Goal: Information Seeking & Learning: Learn about a topic

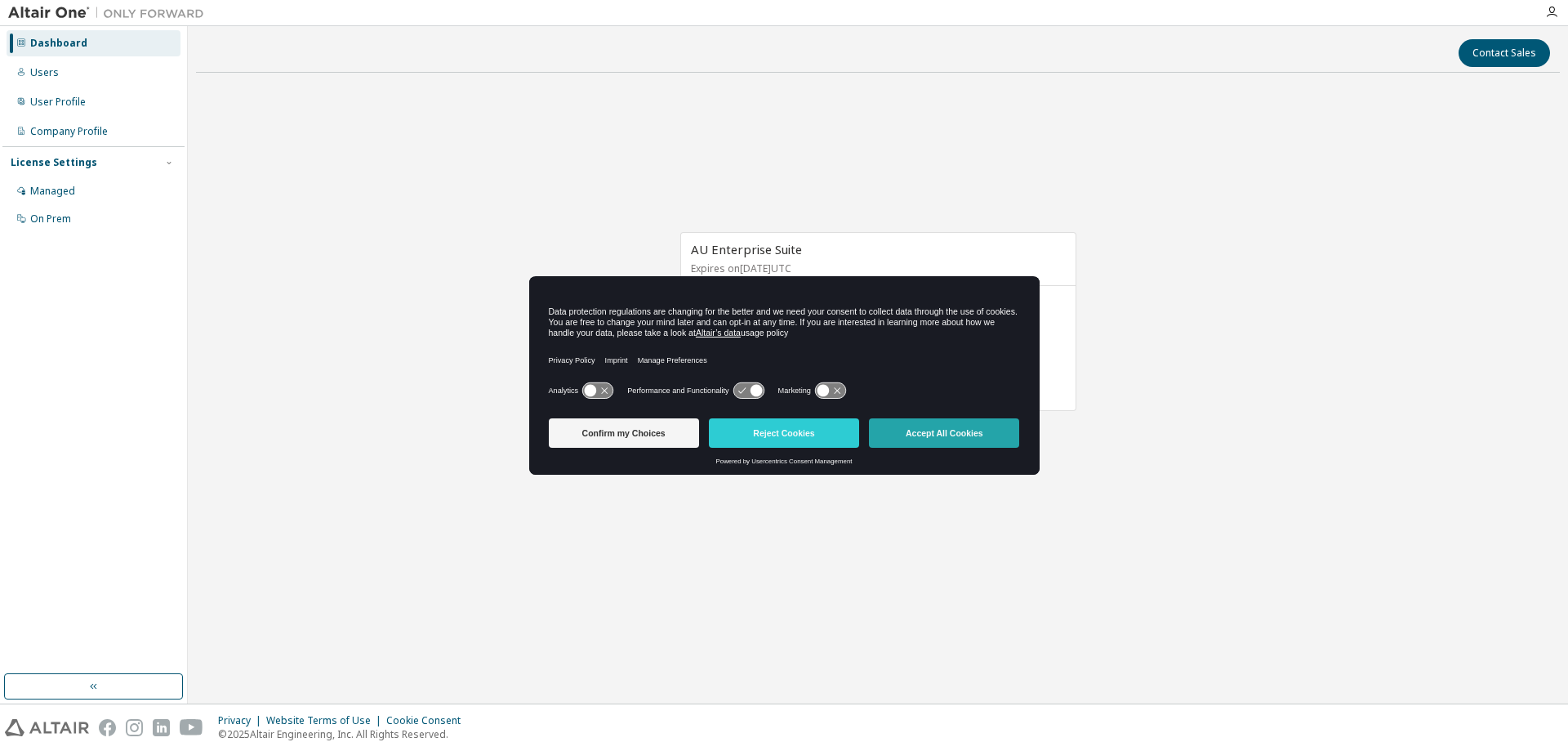
click at [976, 433] on button "Accept All Cookies" at bounding box center [945, 432] width 150 height 29
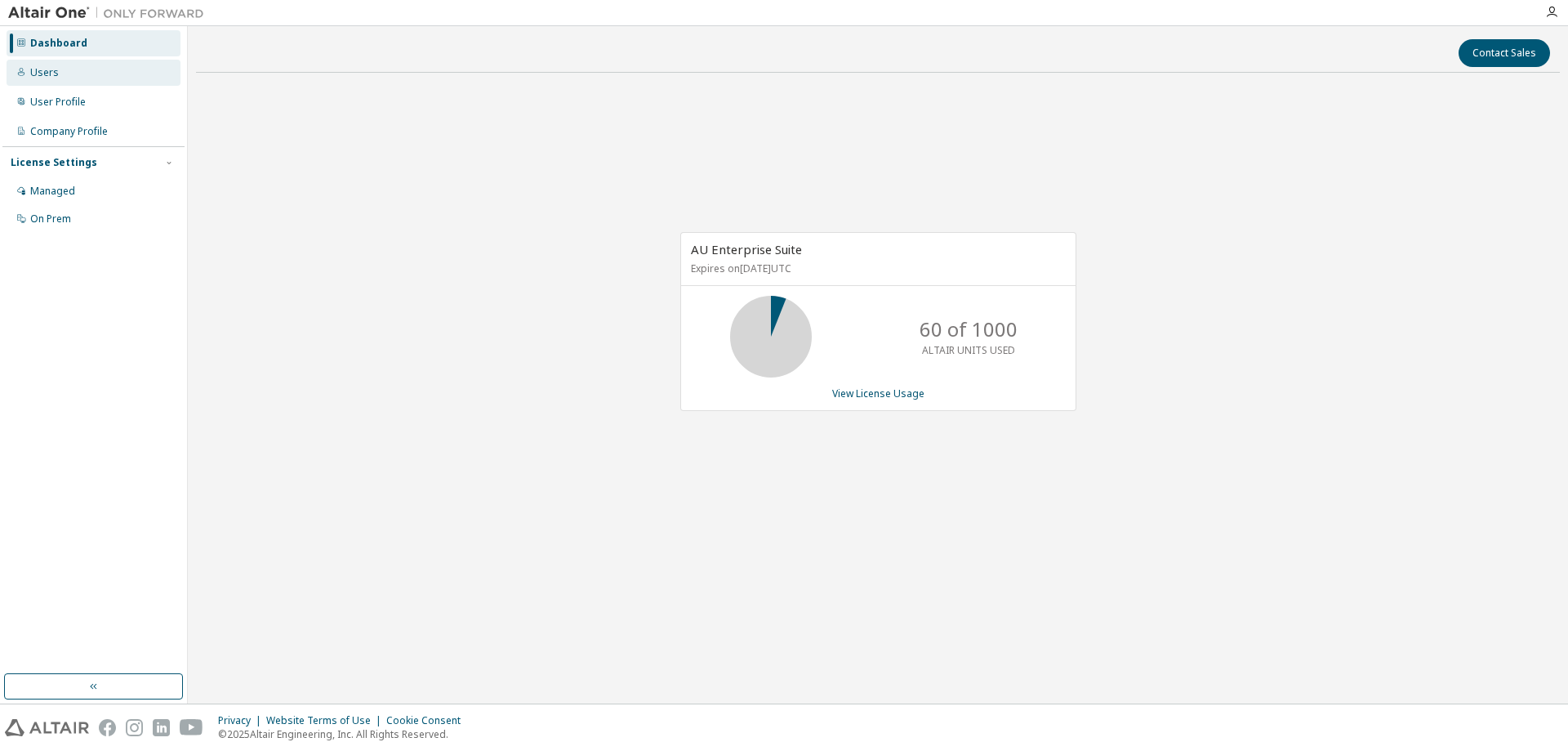
click at [62, 79] on div "Users" at bounding box center [93, 72] width 174 height 26
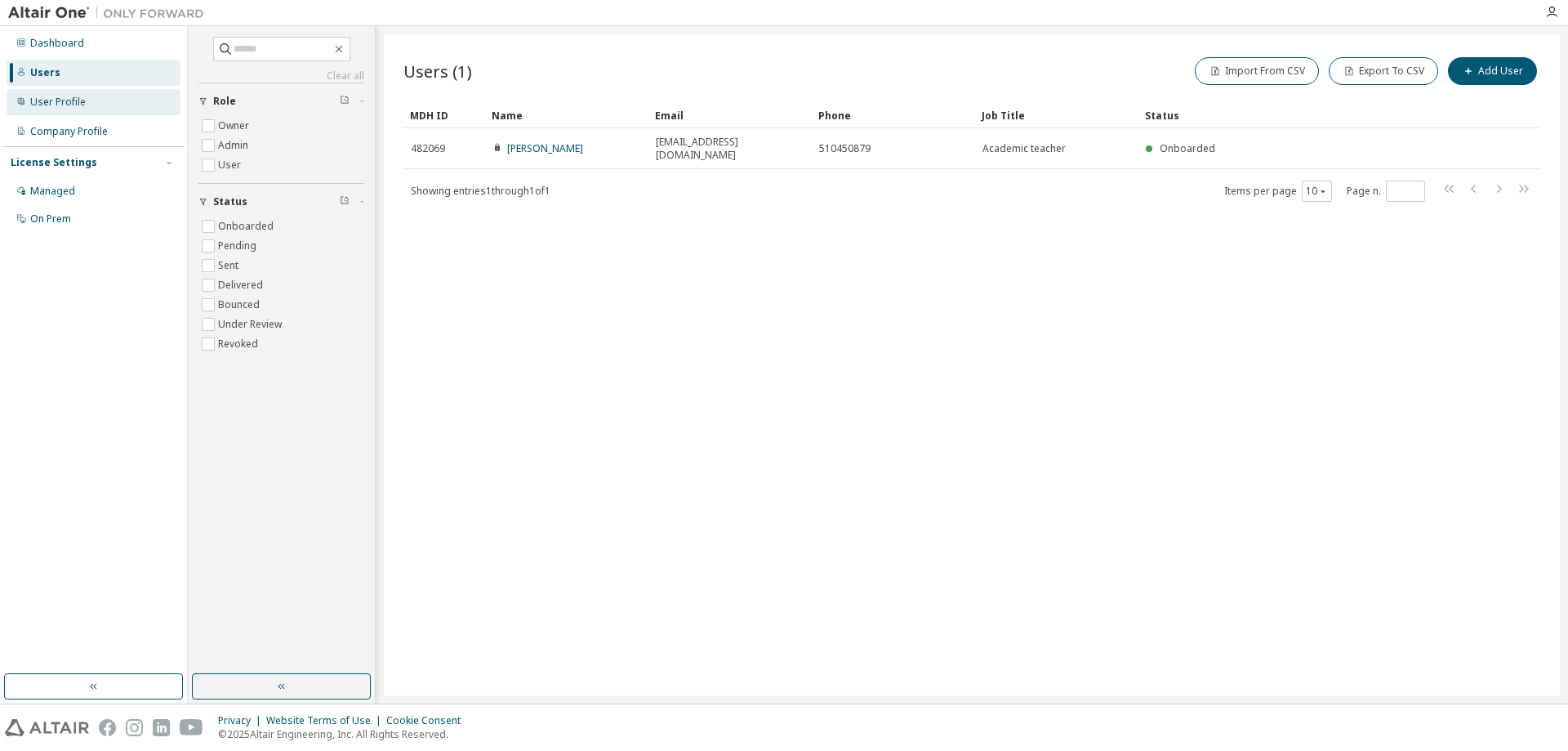
click at [54, 107] on div "User Profile" at bounding box center [57, 102] width 55 height 13
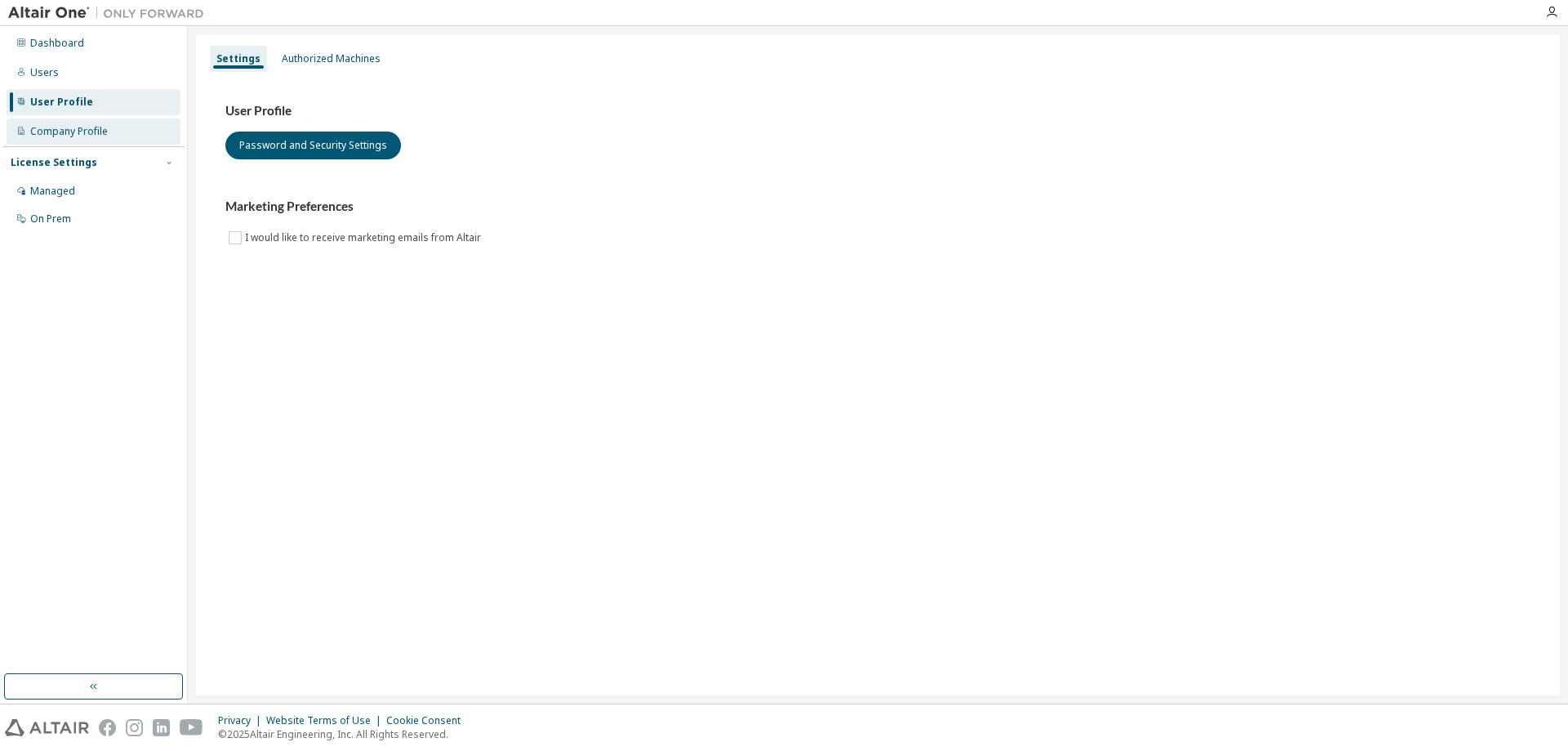
click at [55, 134] on div "Company Profile" at bounding box center [69, 132] width 78 height 13
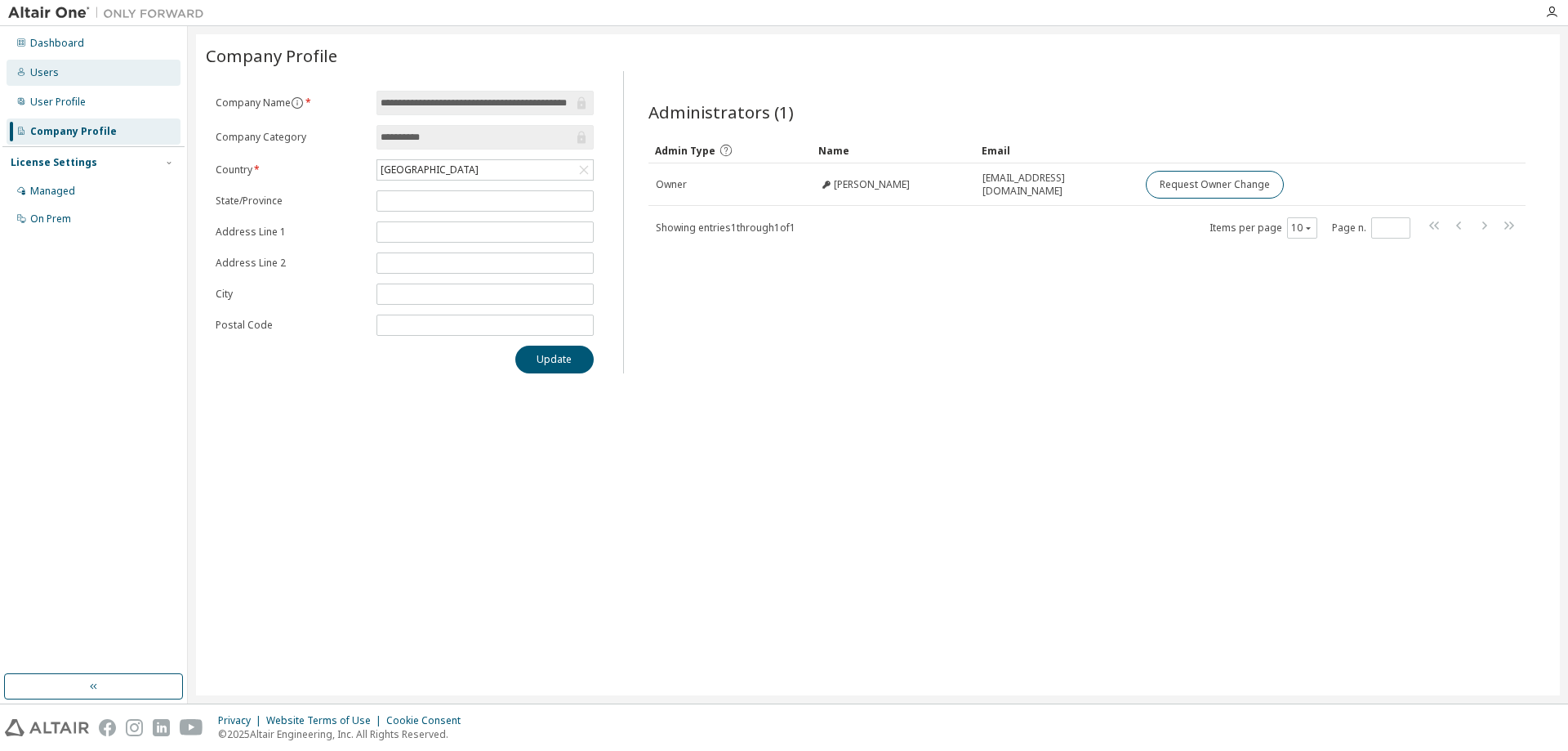
click at [52, 78] on div "Users" at bounding box center [44, 72] width 28 height 13
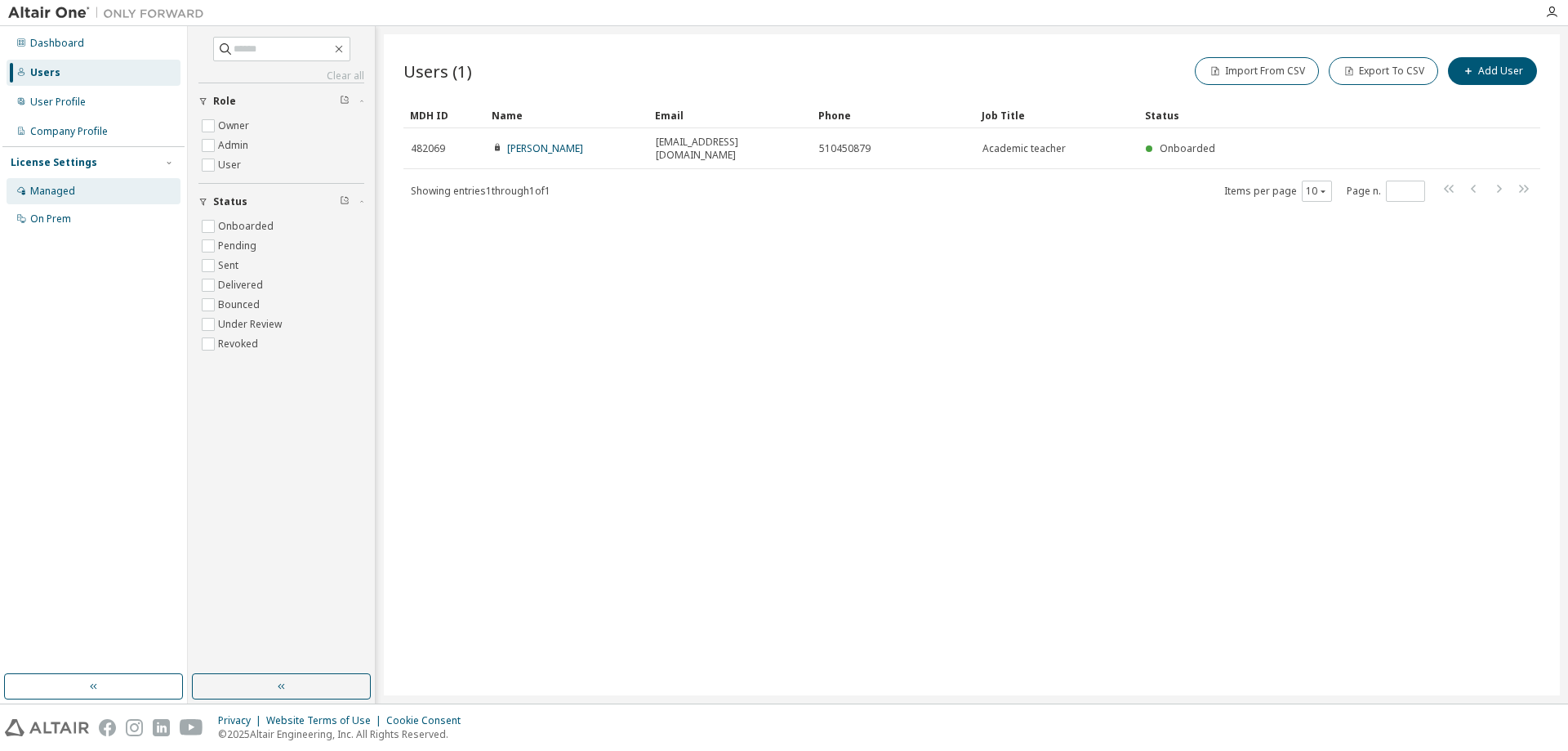
click at [59, 196] on div "Managed" at bounding box center [53, 191] width 45 height 13
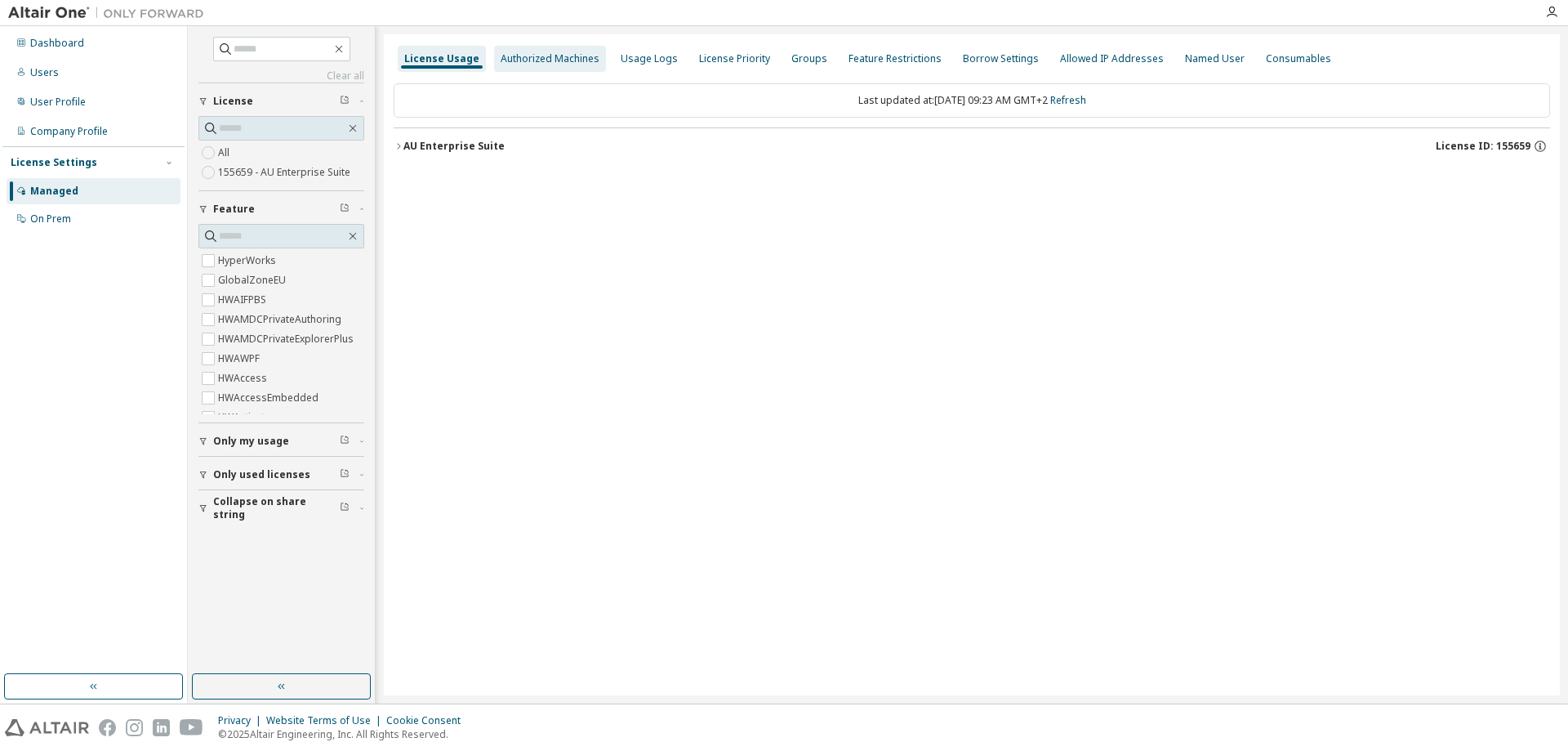
click at [519, 62] on div "Authorized Machines" at bounding box center [550, 59] width 99 height 13
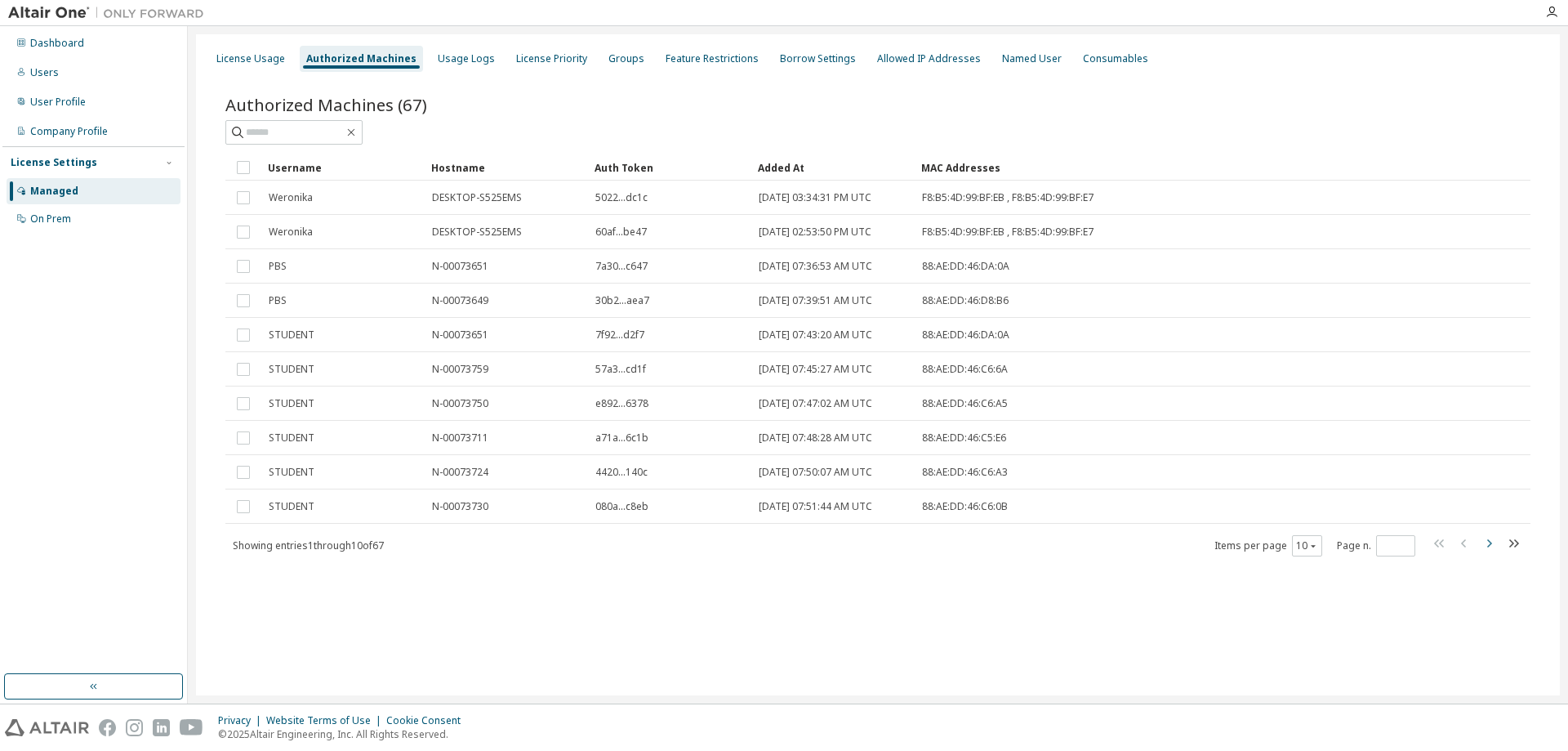
click at [1486, 545] on icon "button" at bounding box center [1489, 542] width 20 height 20
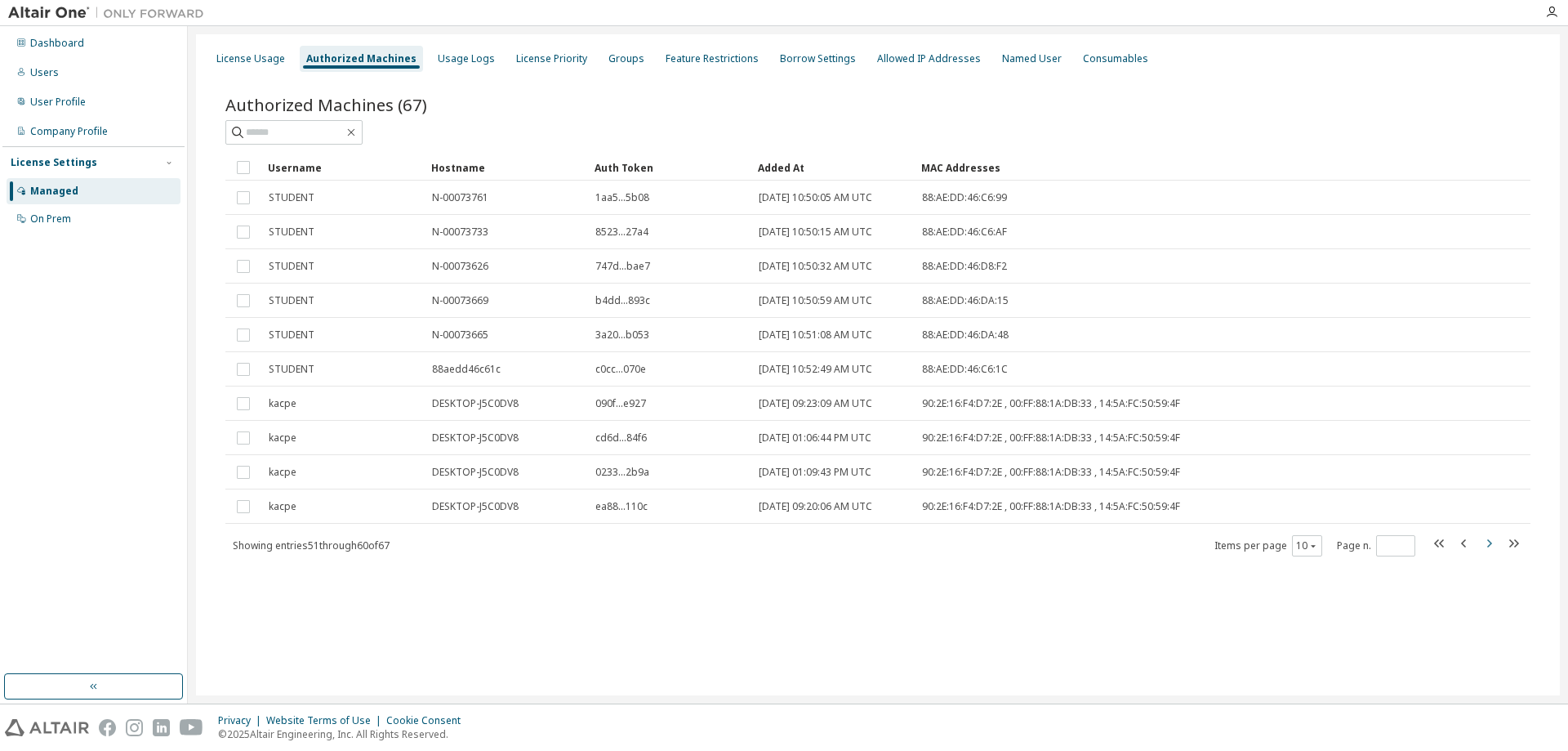
click at [1486, 545] on icon "button" at bounding box center [1489, 542] width 20 height 20
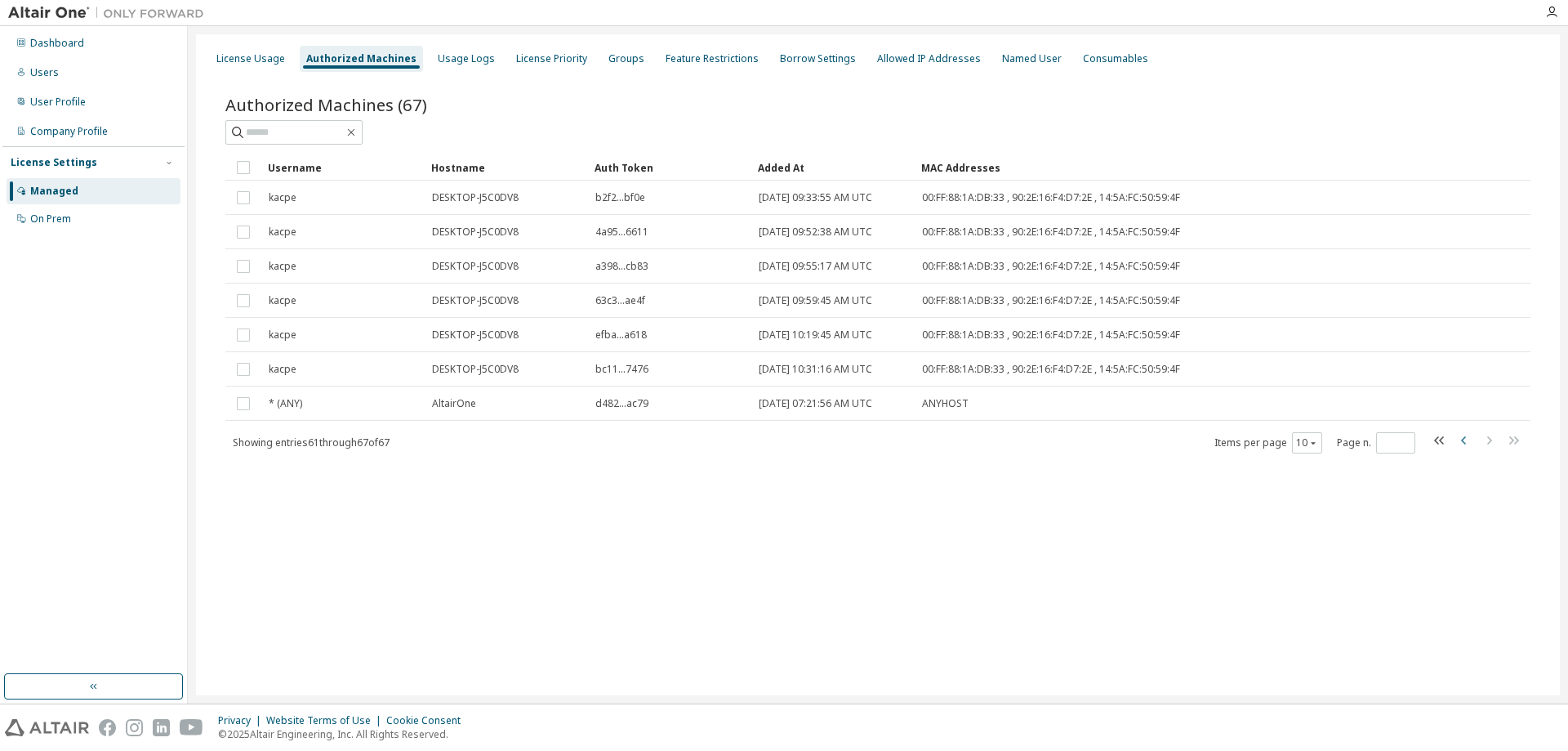
click at [1469, 439] on icon "button" at bounding box center [1465, 440] width 20 height 20
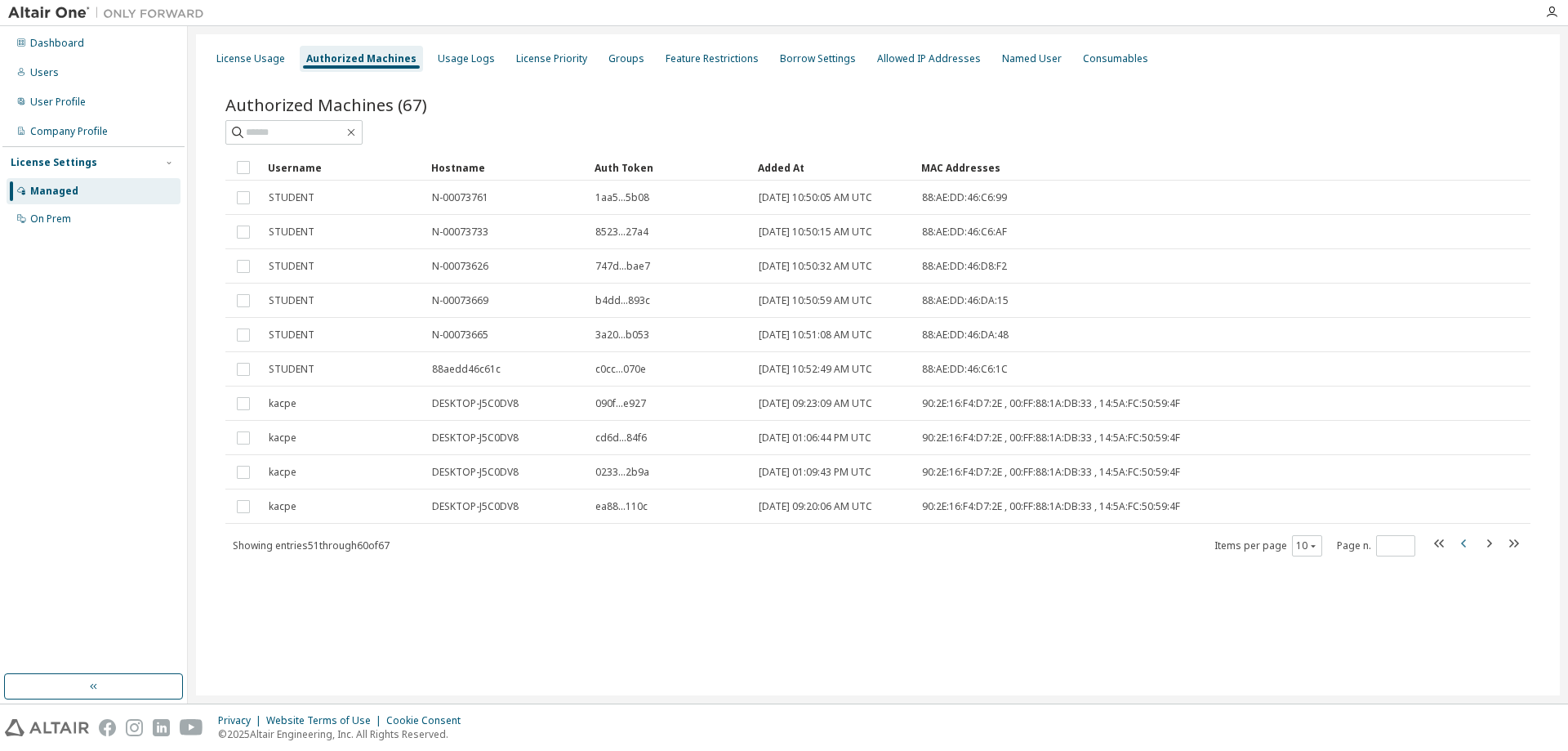
click at [1461, 541] on icon "button" at bounding box center [1465, 542] width 20 height 20
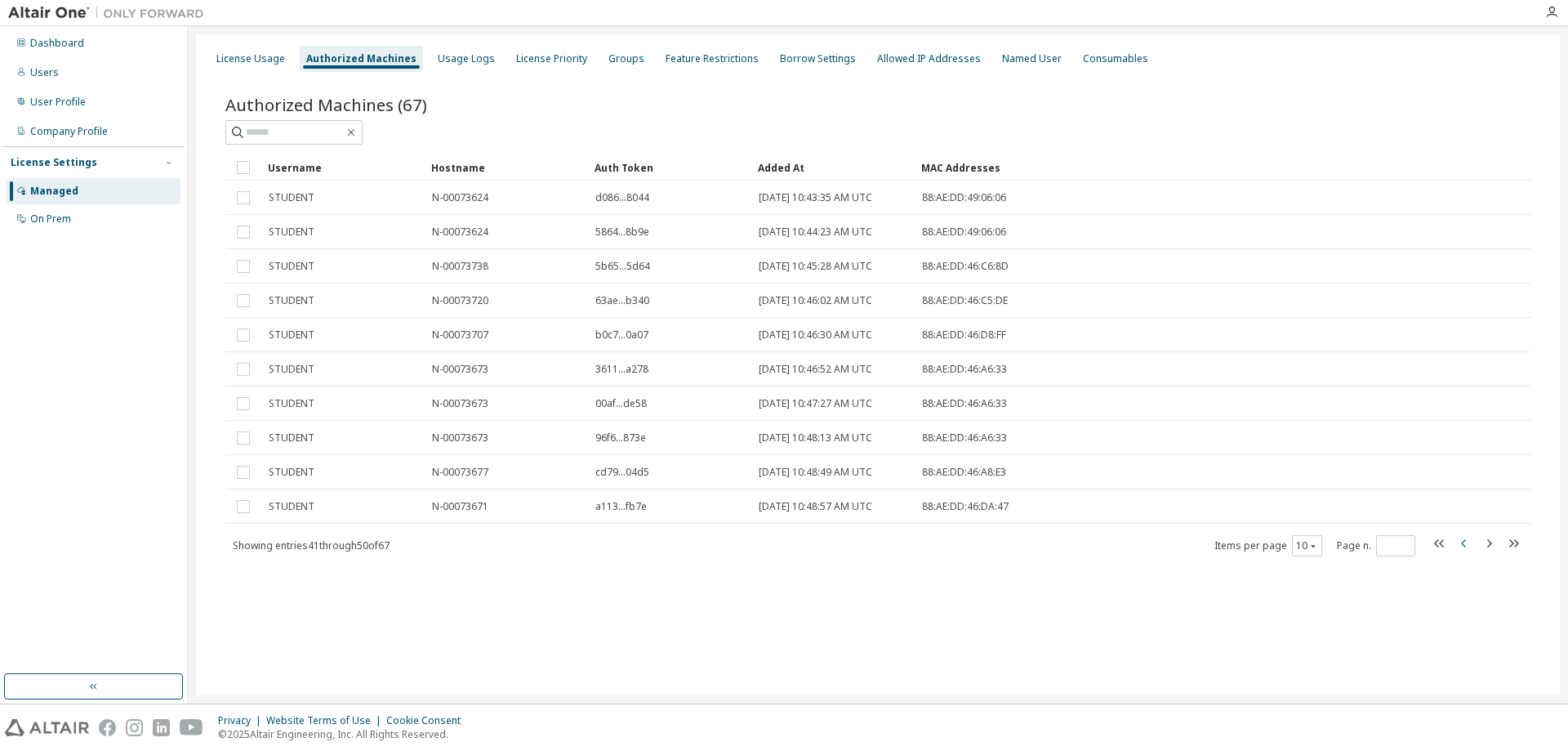
click at [1461, 541] on icon "button" at bounding box center [1465, 542] width 20 height 20
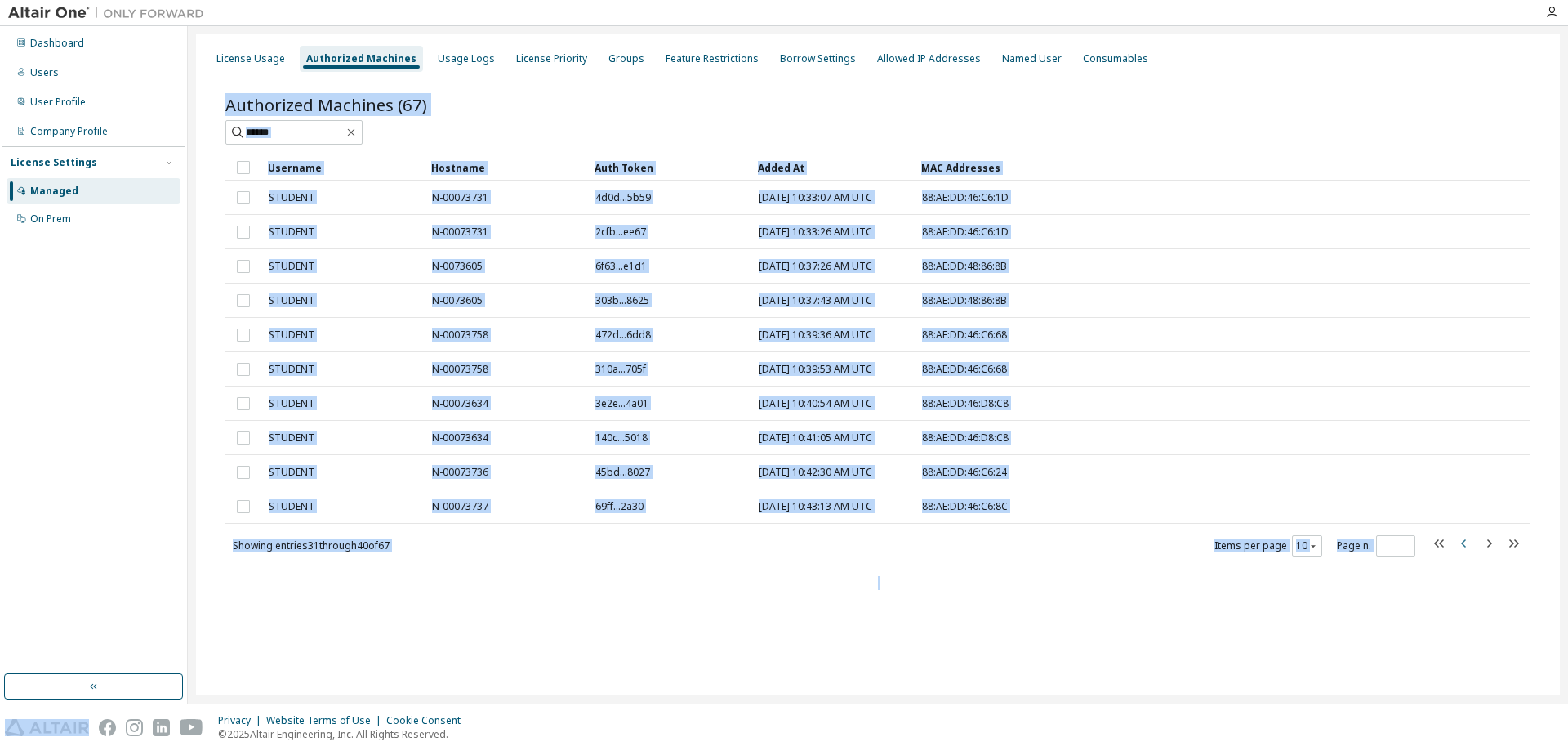
click at [1461, 541] on icon "button" at bounding box center [1465, 542] width 20 height 20
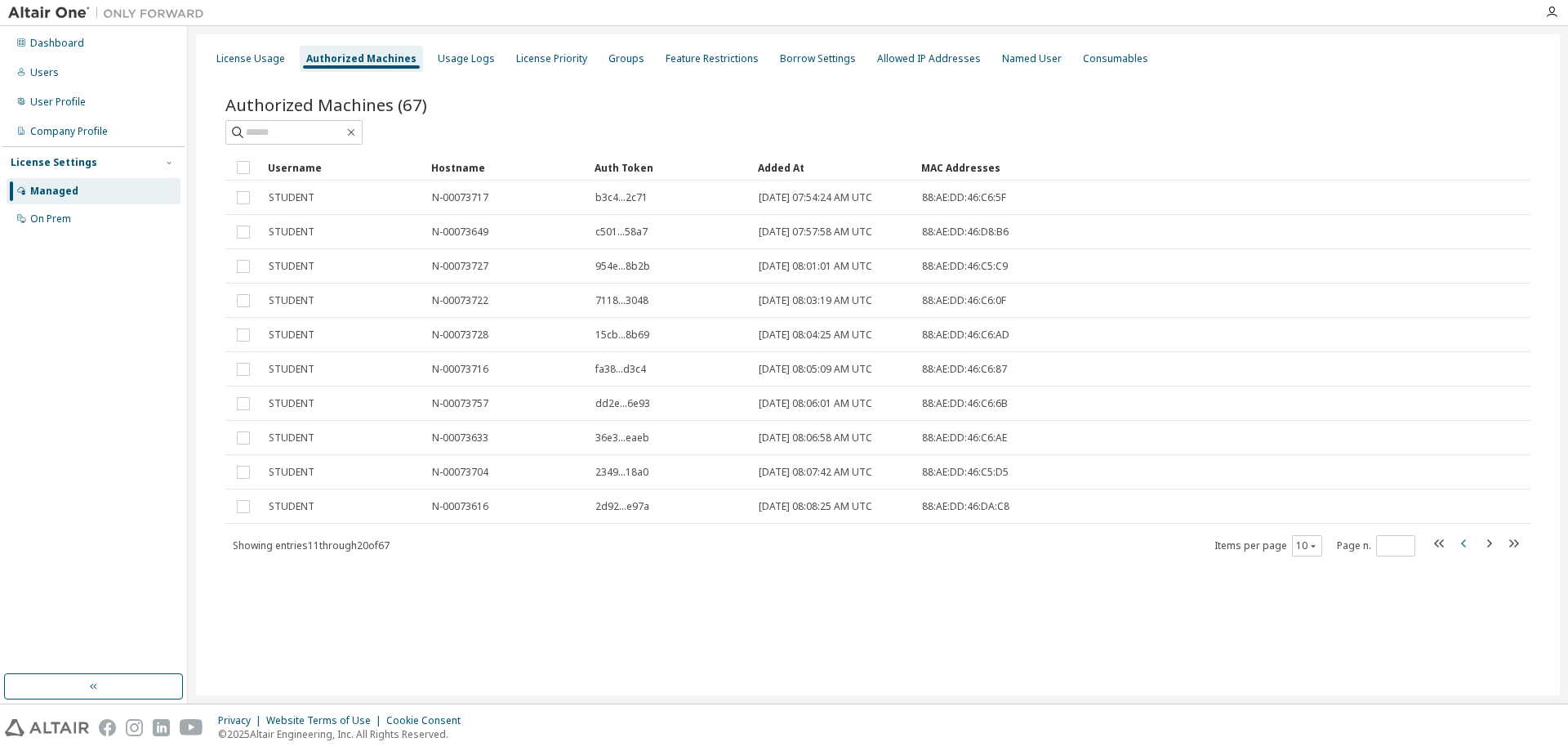
click at [1461, 541] on icon "button" at bounding box center [1465, 542] width 20 height 20
type input "*"
click at [454, 55] on div "Usage Logs" at bounding box center [466, 59] width 57 height 13
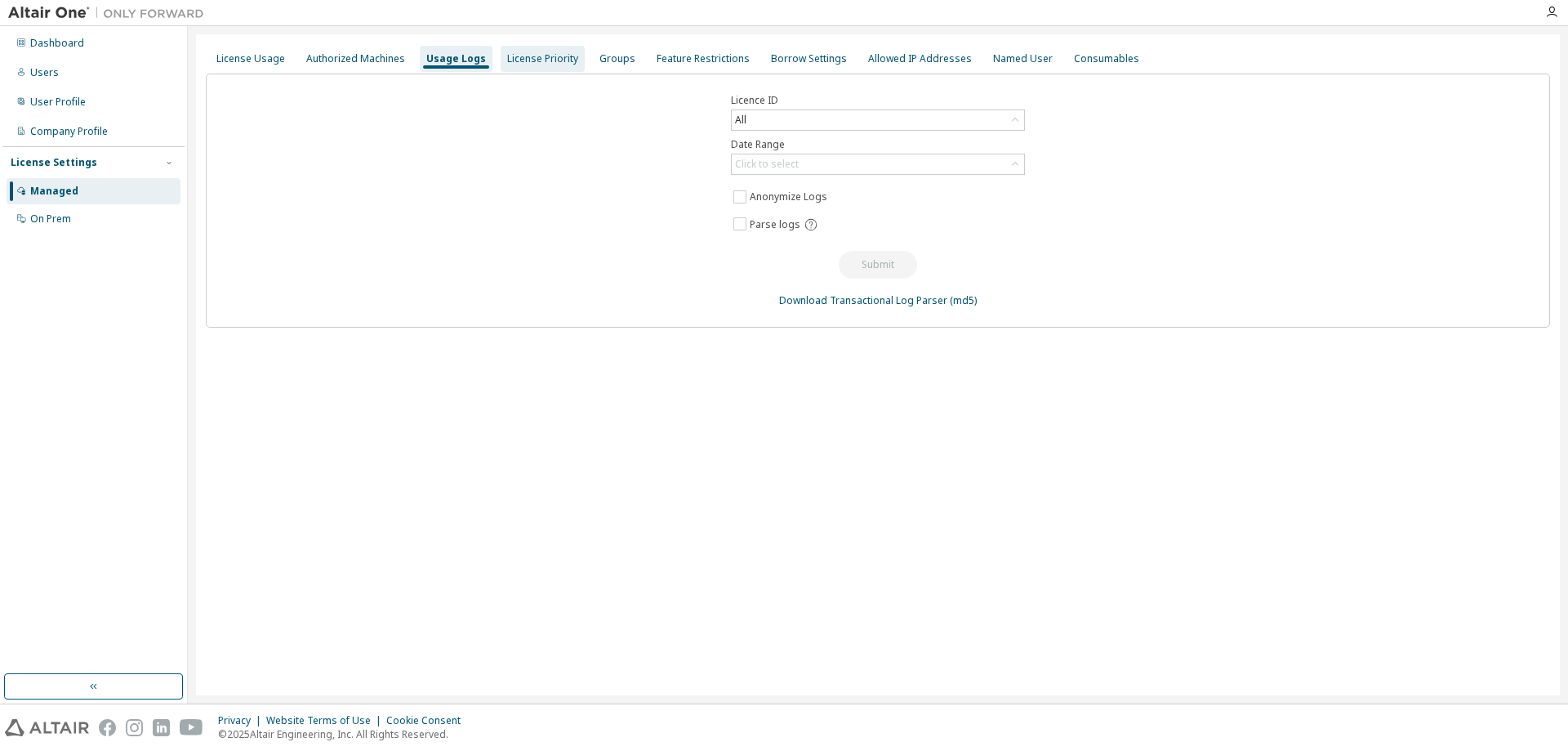
click at [525, 60] on div "License Priority" at bounding box center [543, 59] width 71 height 13
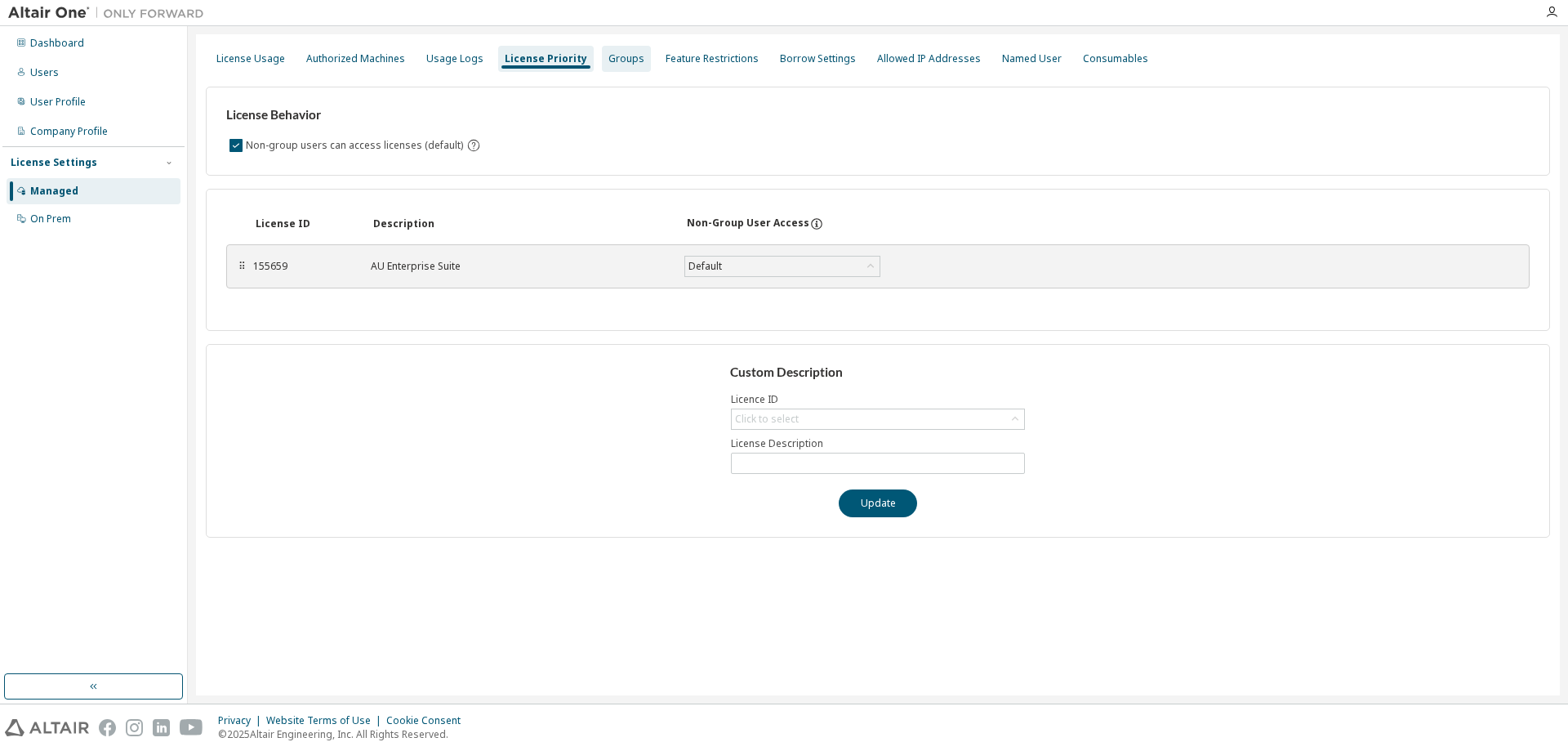
click at [608, 58] on div "Groups" at bounding box center [626, 59] width 36 height 13
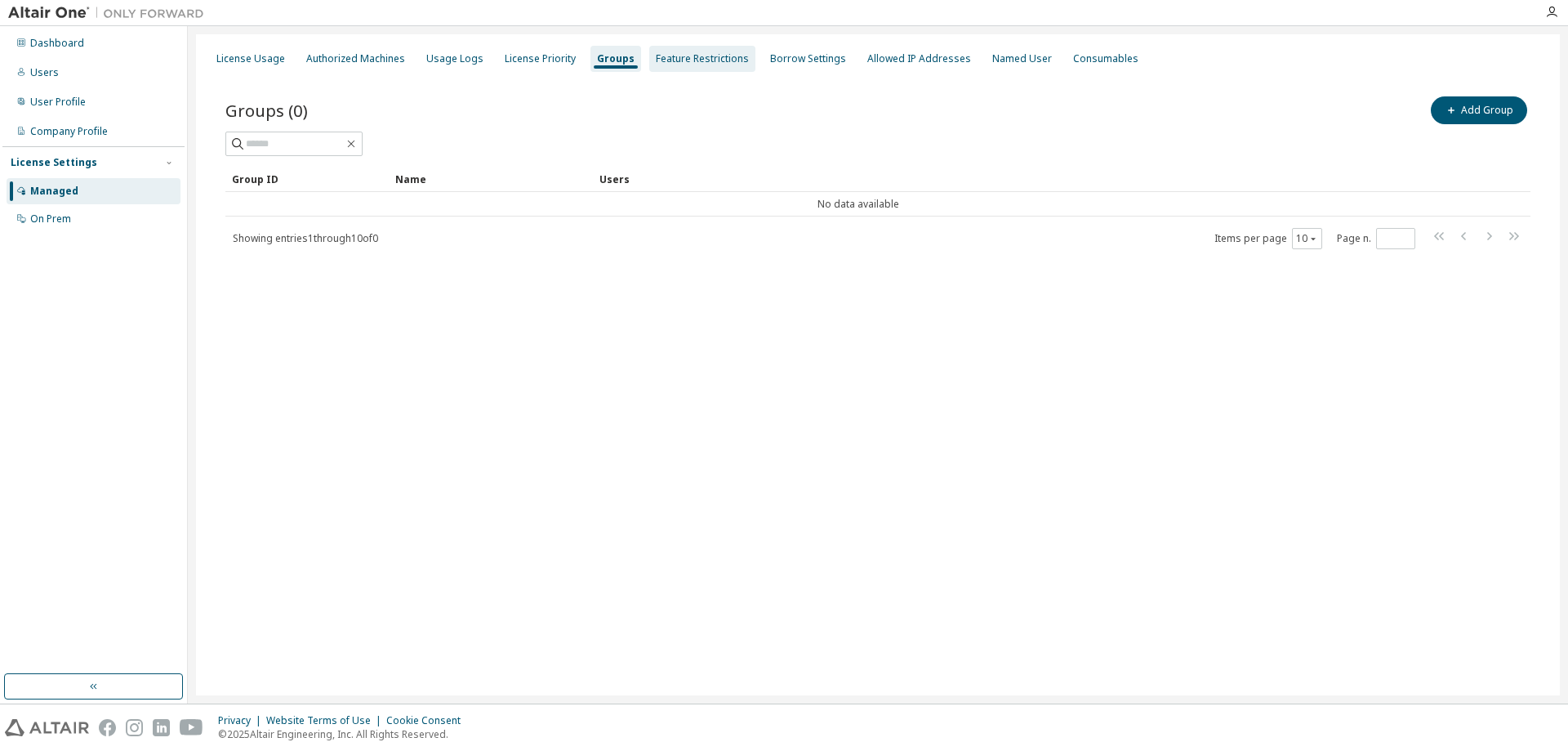
click at [708, 55] on div "Feature Restrictions" at bounding box center [702, 59] width 93 height 13
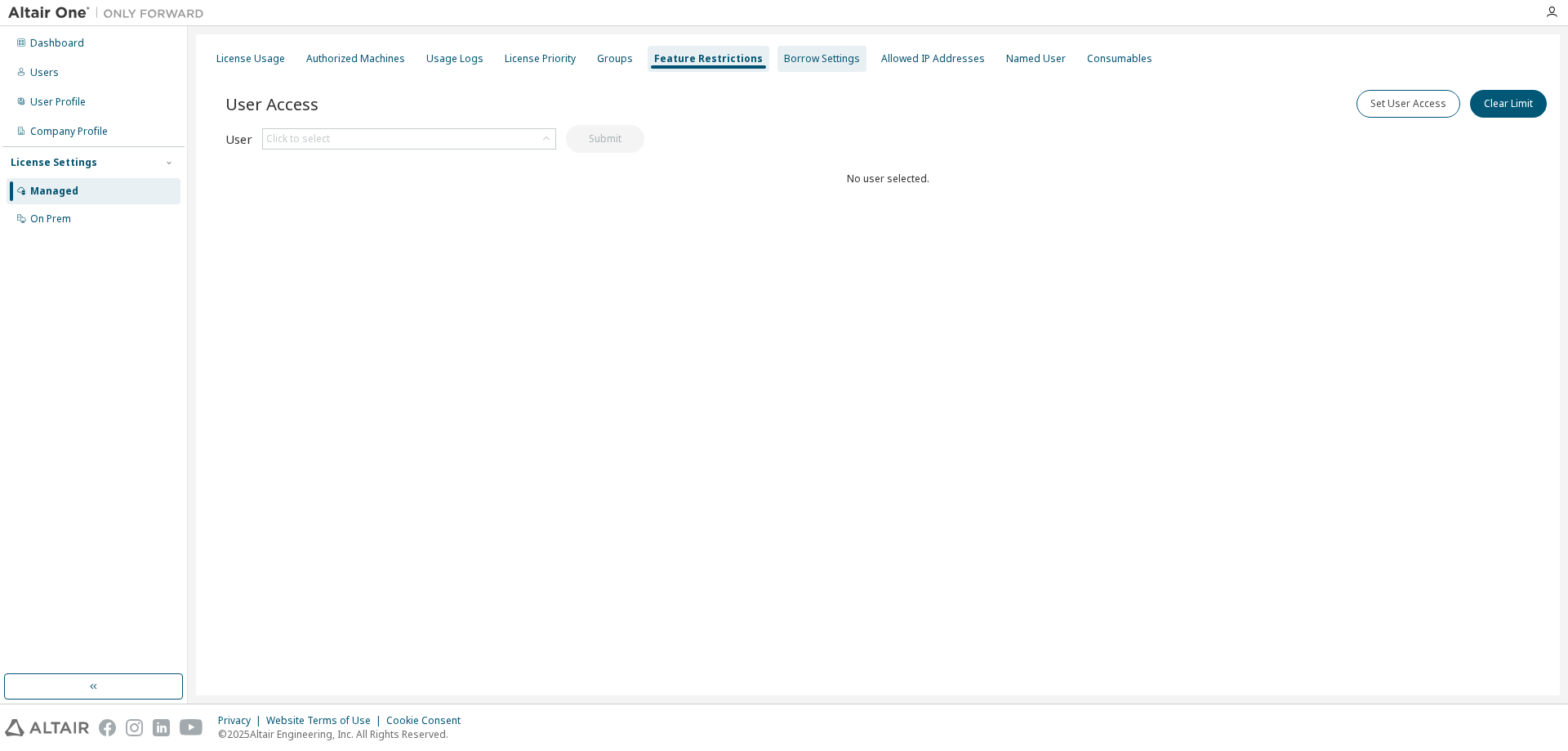
click at [818, 57] on div "Borrow Settings" at bounding box center [822, 59] width 76 height 13
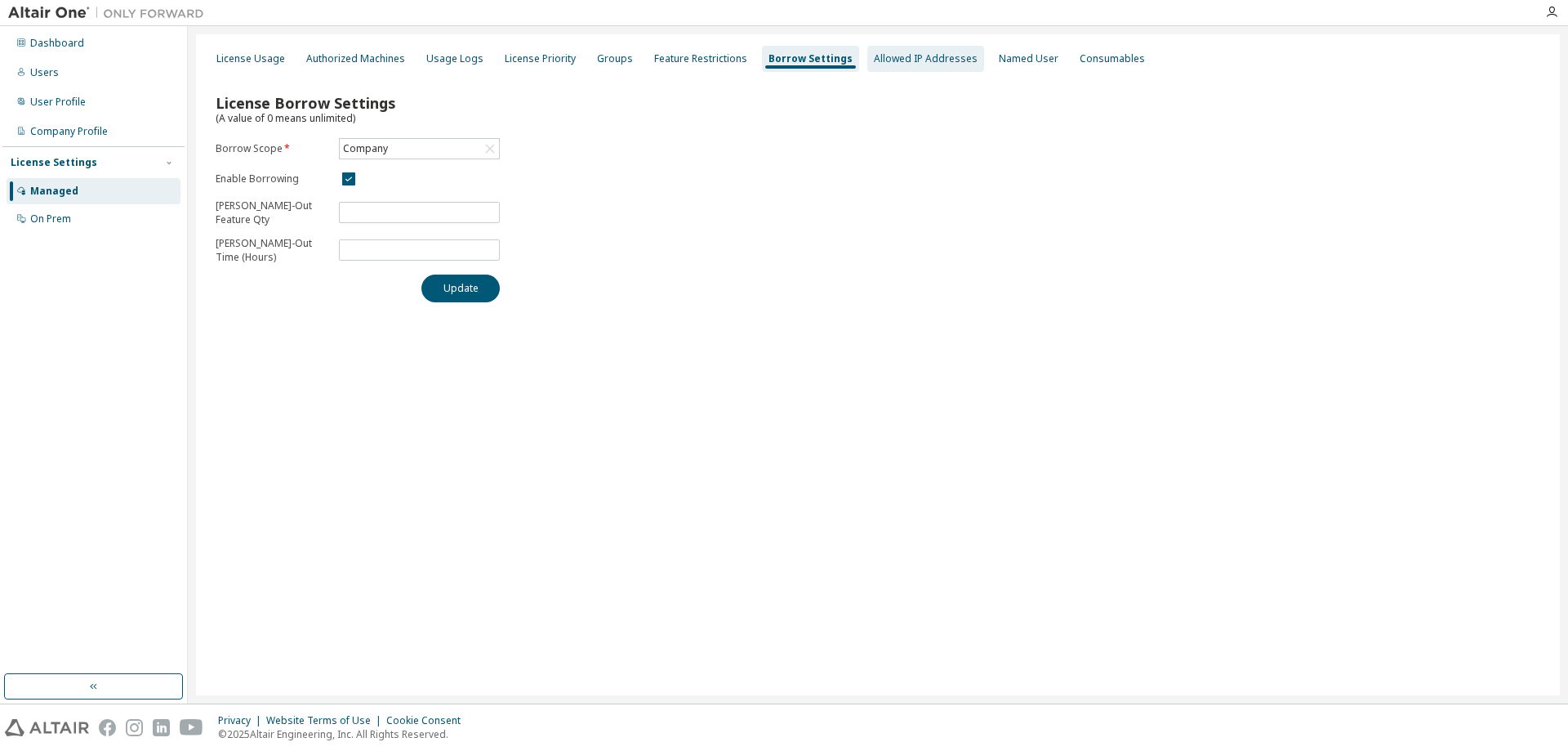
click at [898, 59] on div "Allowed IP Addresses" at bounding box center [926, 59] width 103 height 13
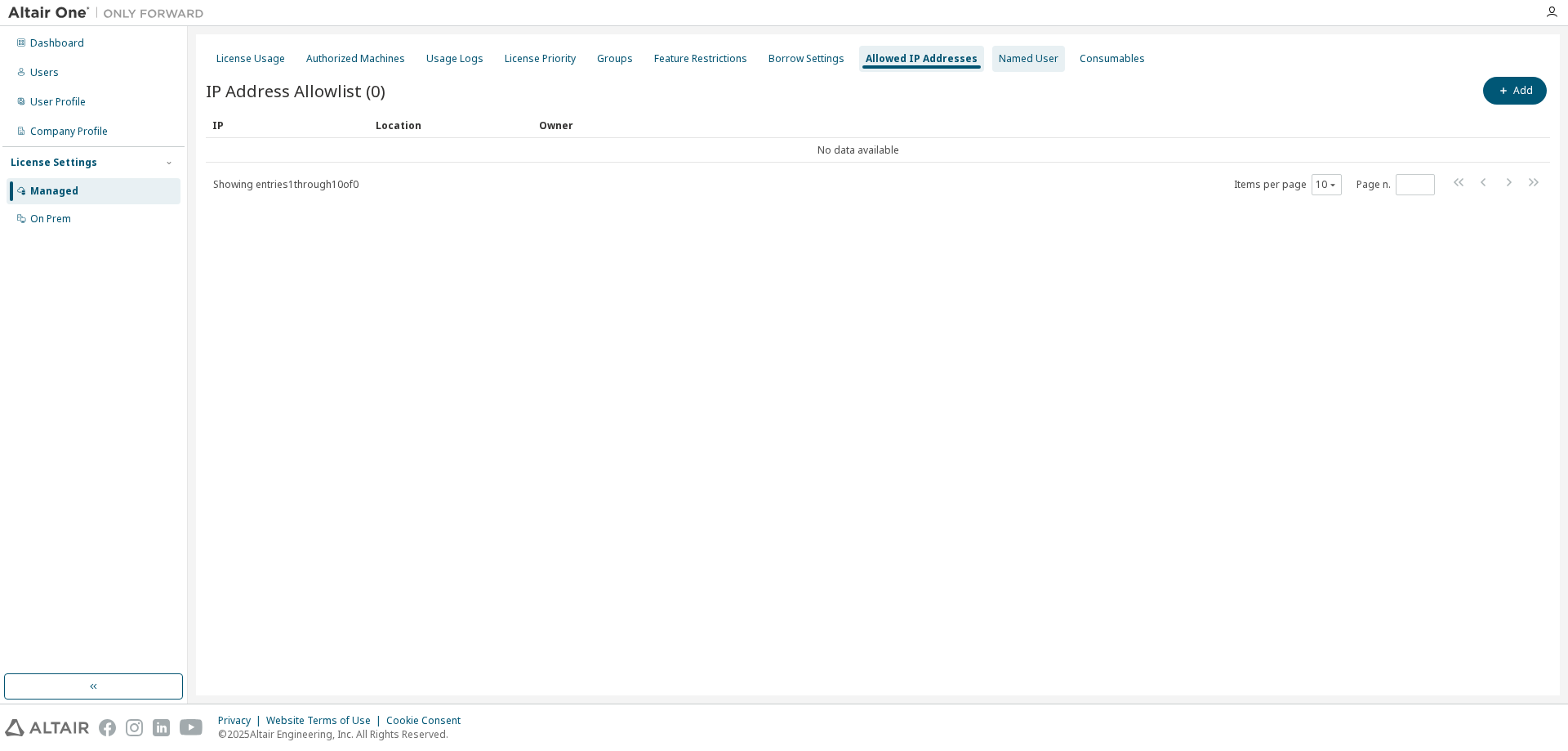
click at [999, 60] on div "Named User" at bounding box center [1028, 59] width 59 height 13
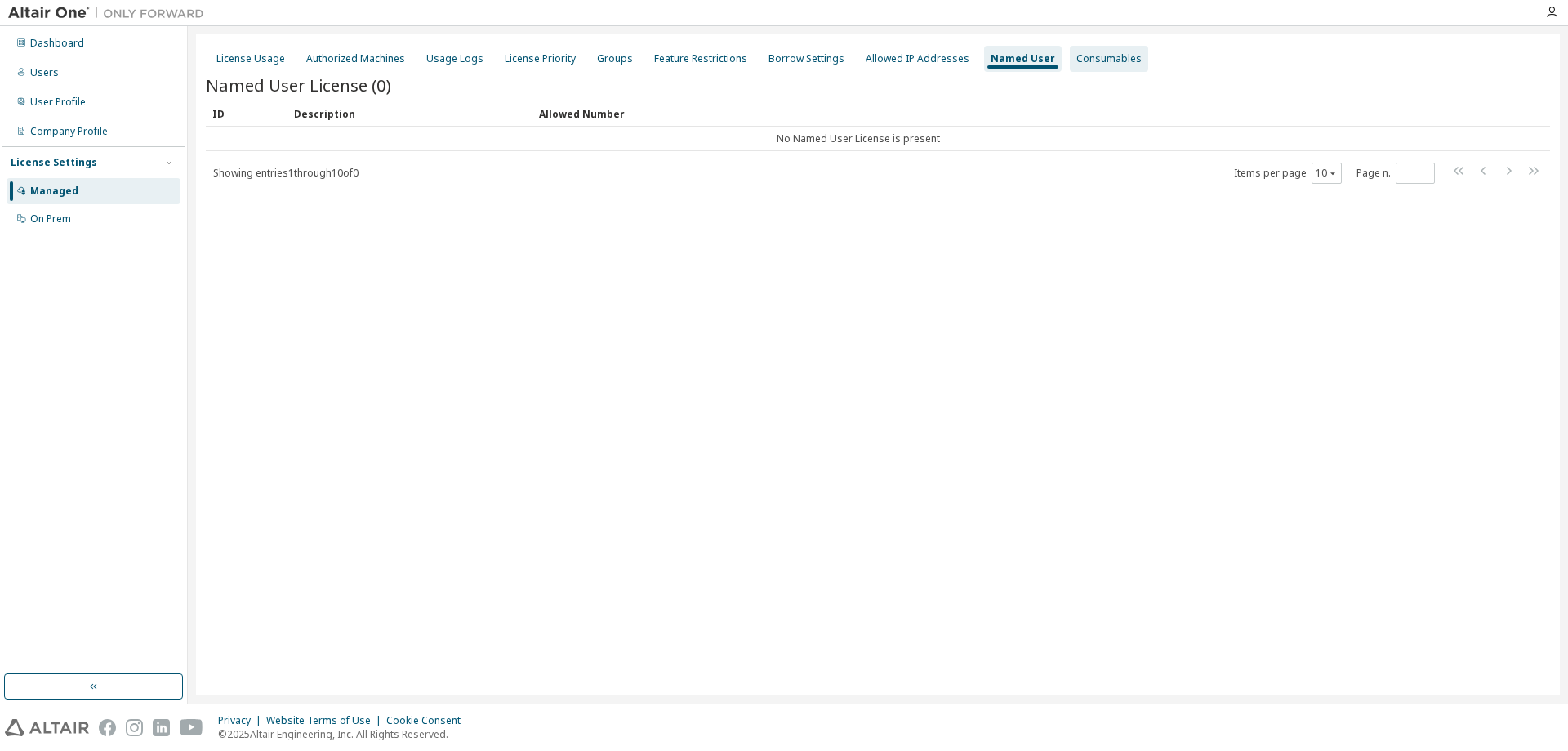
click at [1076, 65] on div "Consumables" at bounding box center [1109, 59] width 66 height 13
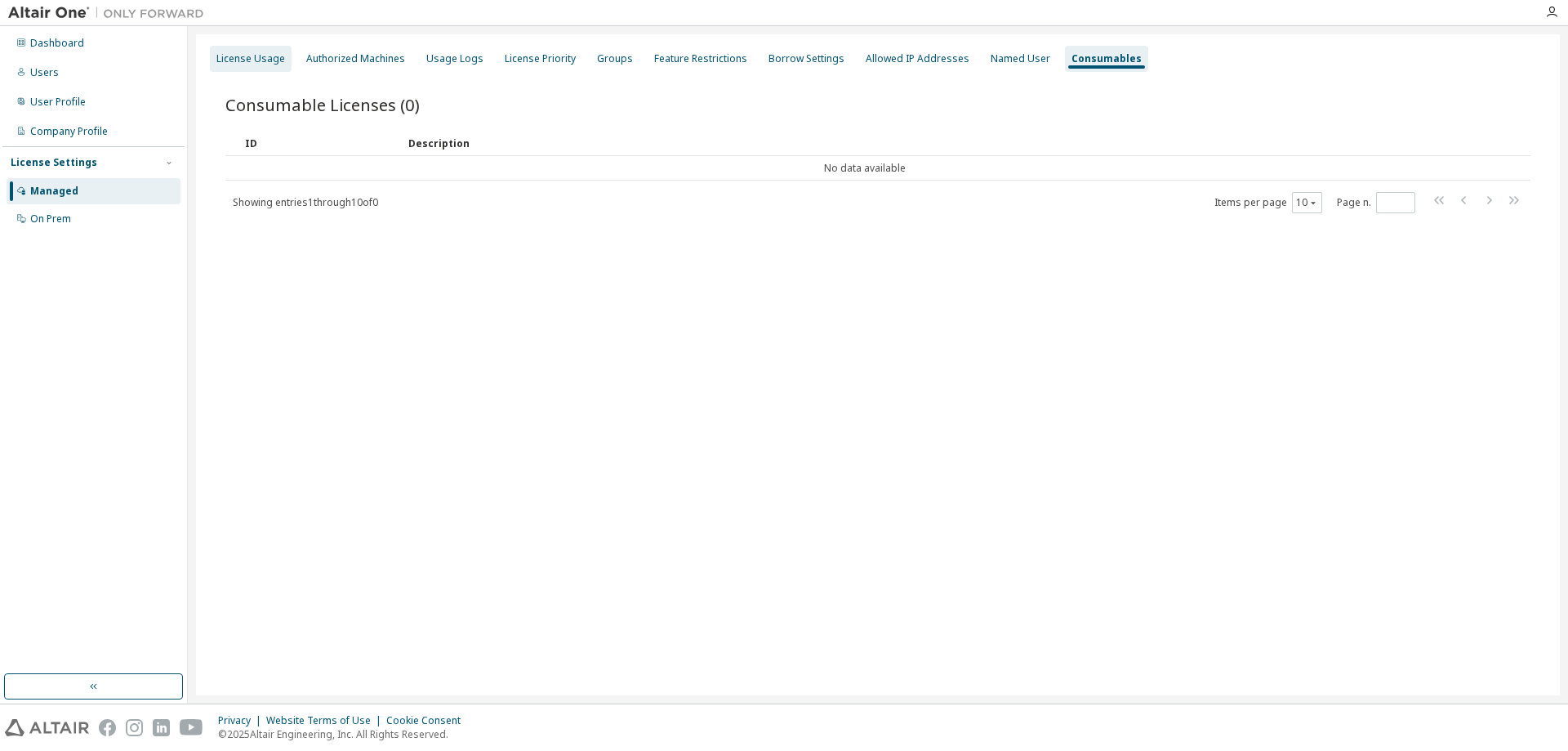
click at [242, 62] on div "License Usage" at bounding box center [250, 59] width 69 height 13
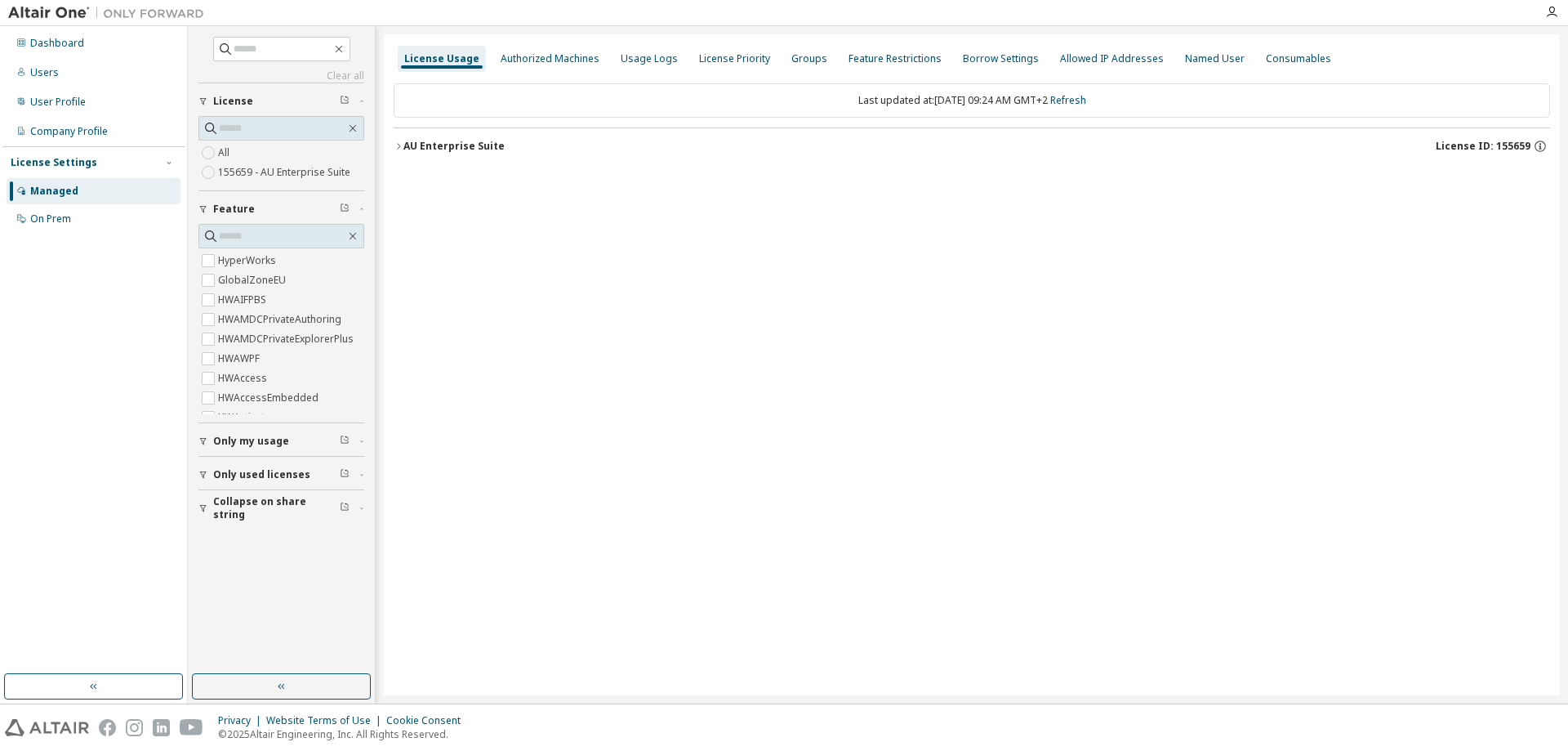
click at [394, 146] on icon "button" at bounding box center [399, 146] width 9 height 9
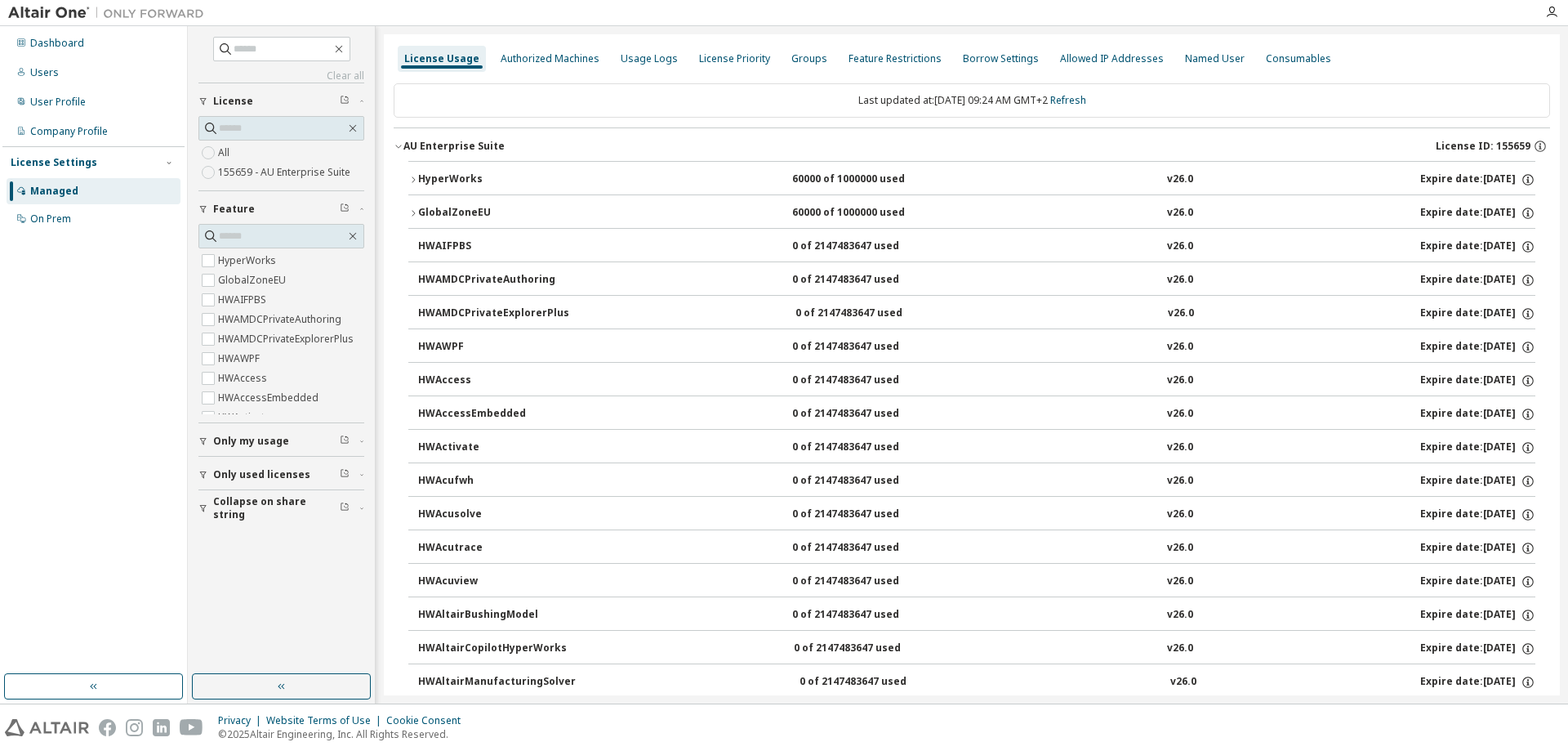
click at [414, 210] on icon "button" at bounding box center [413, 213] width 9 height 9
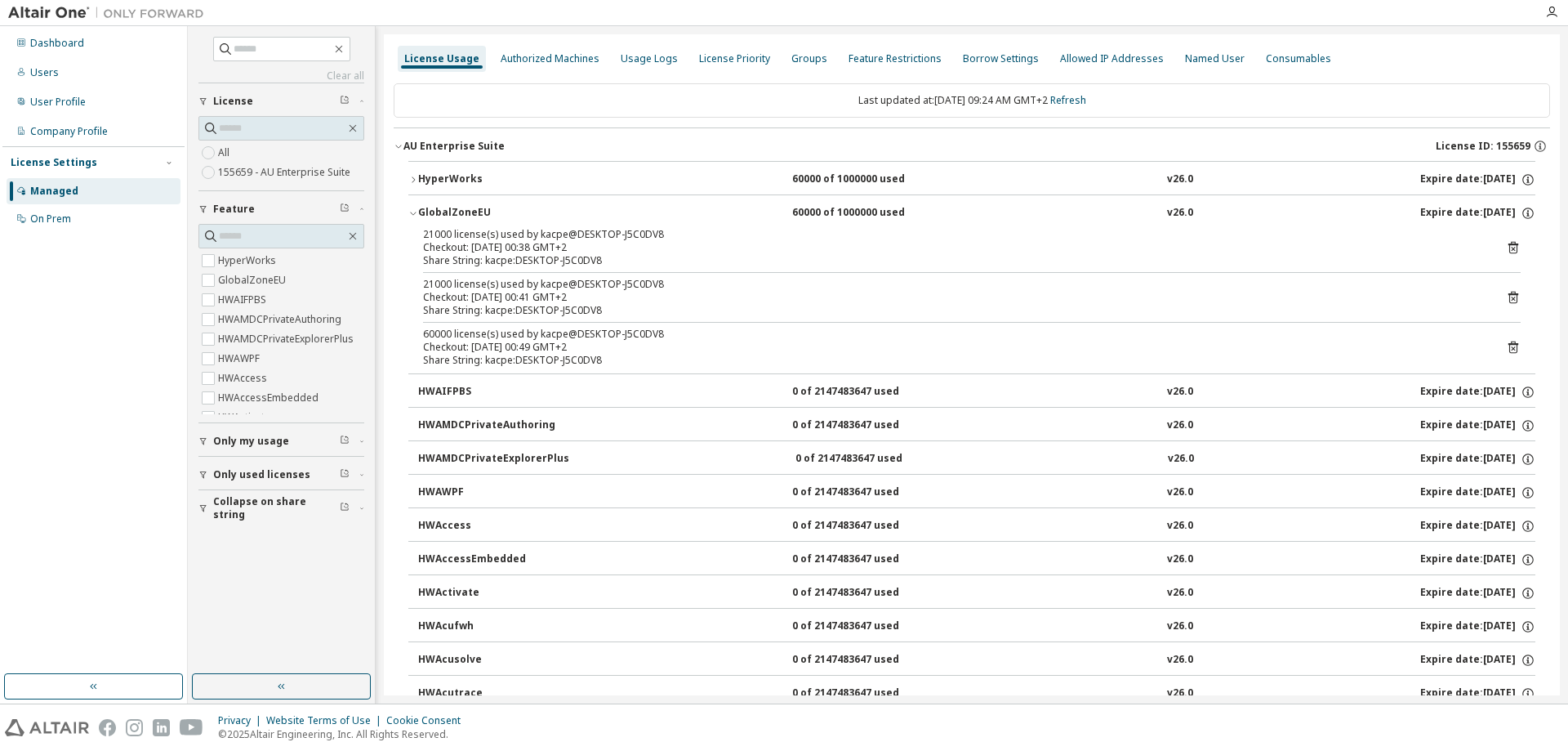
click at [414, 210] on icon "button" at bounding box center [413, 213] width 9 height 9
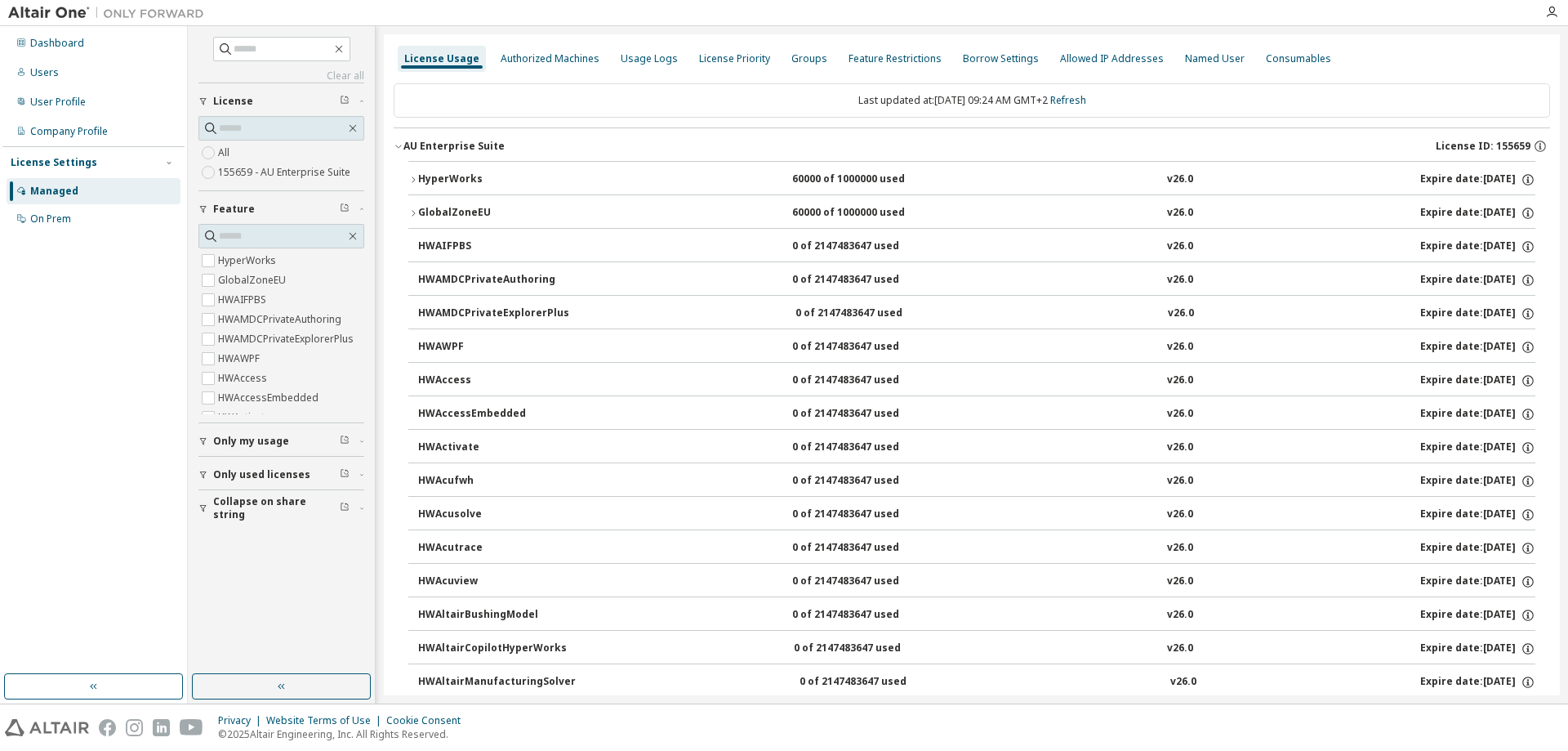
click at [400, 148] on icon "button" at bounding box center [399, 146] width 9 height 9
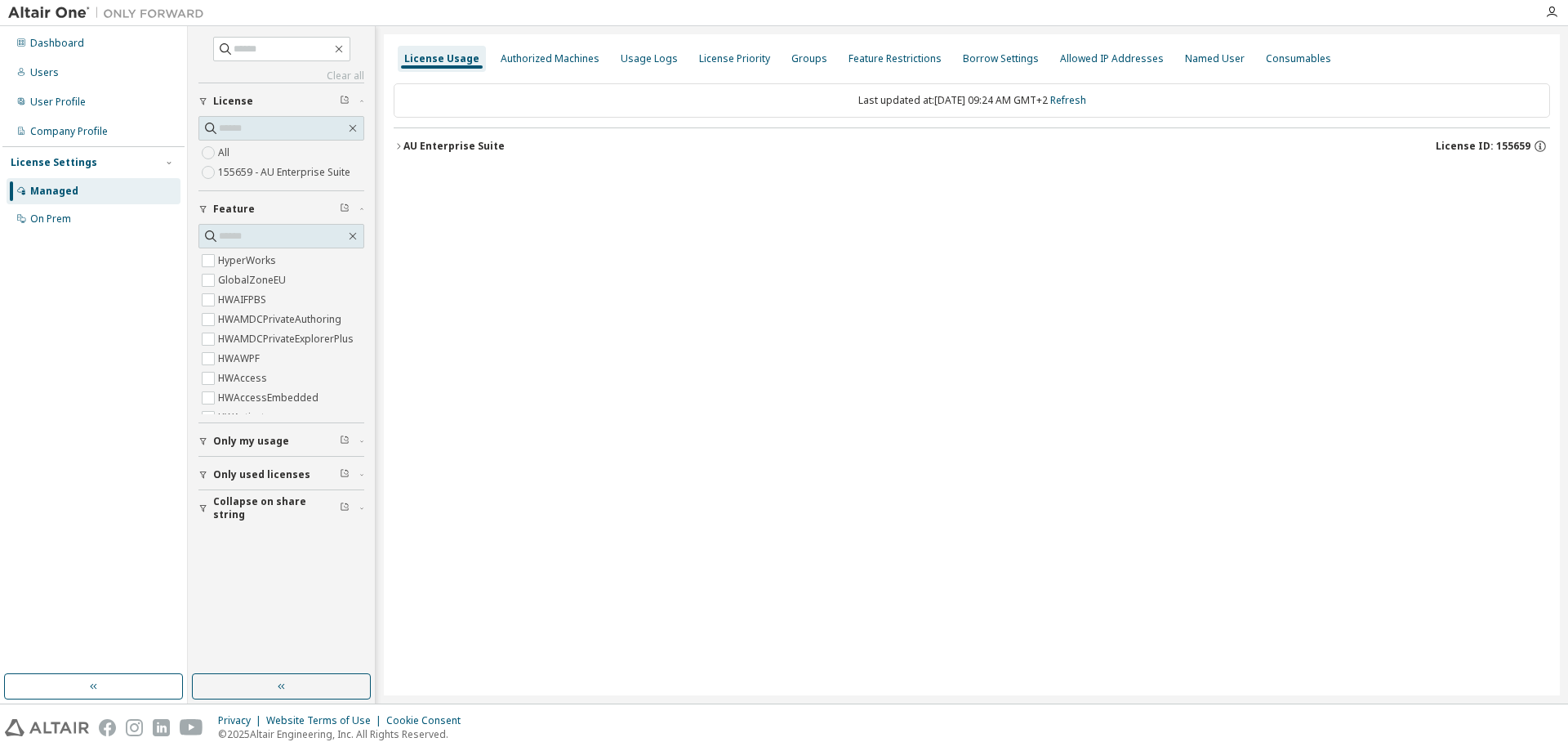
click at [398, 146] on icon "button" at bounding box center [399, 146] width 9 height 9
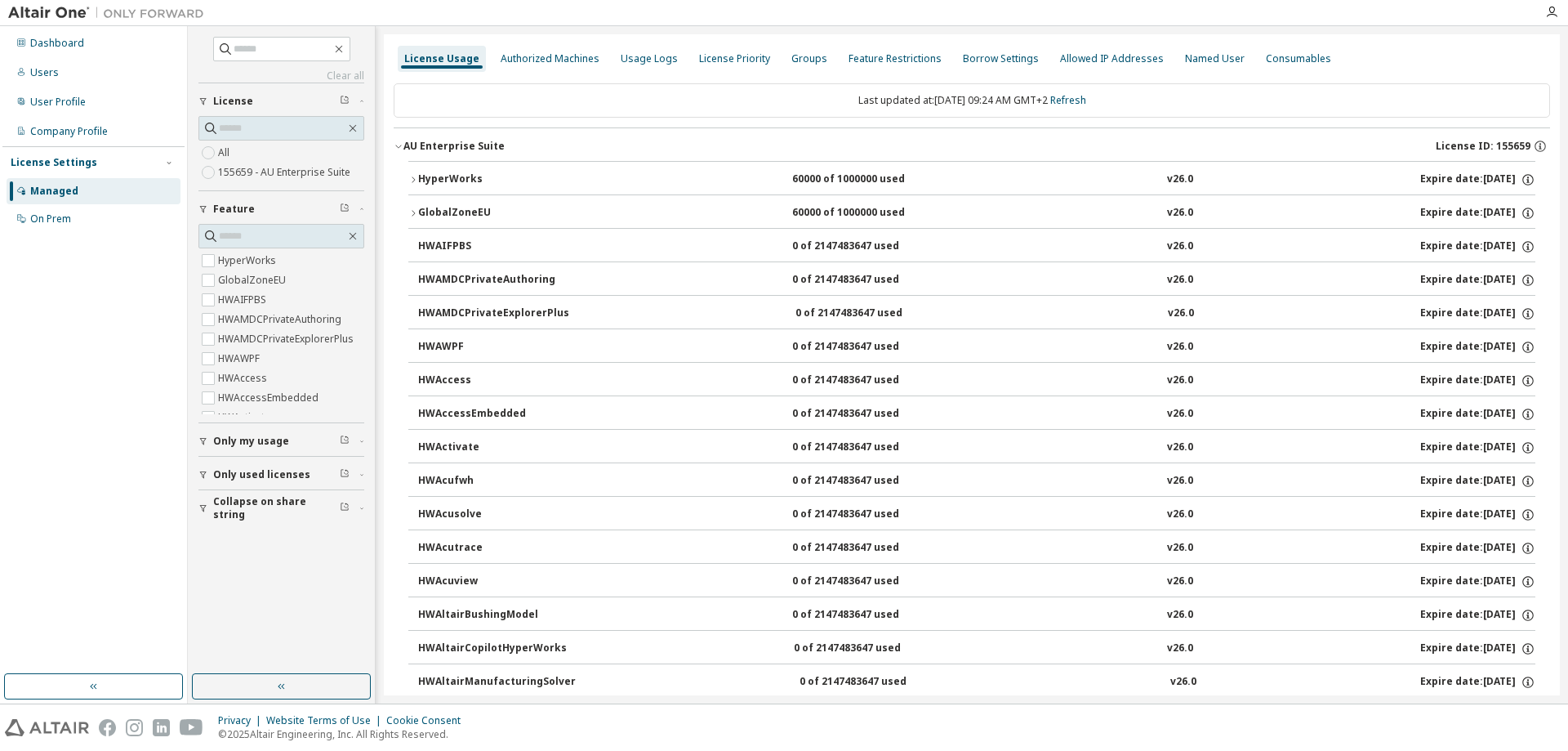
click at [481, 183] on div "HyperWorks" at bounding box center [492, 180] width 147 height 15
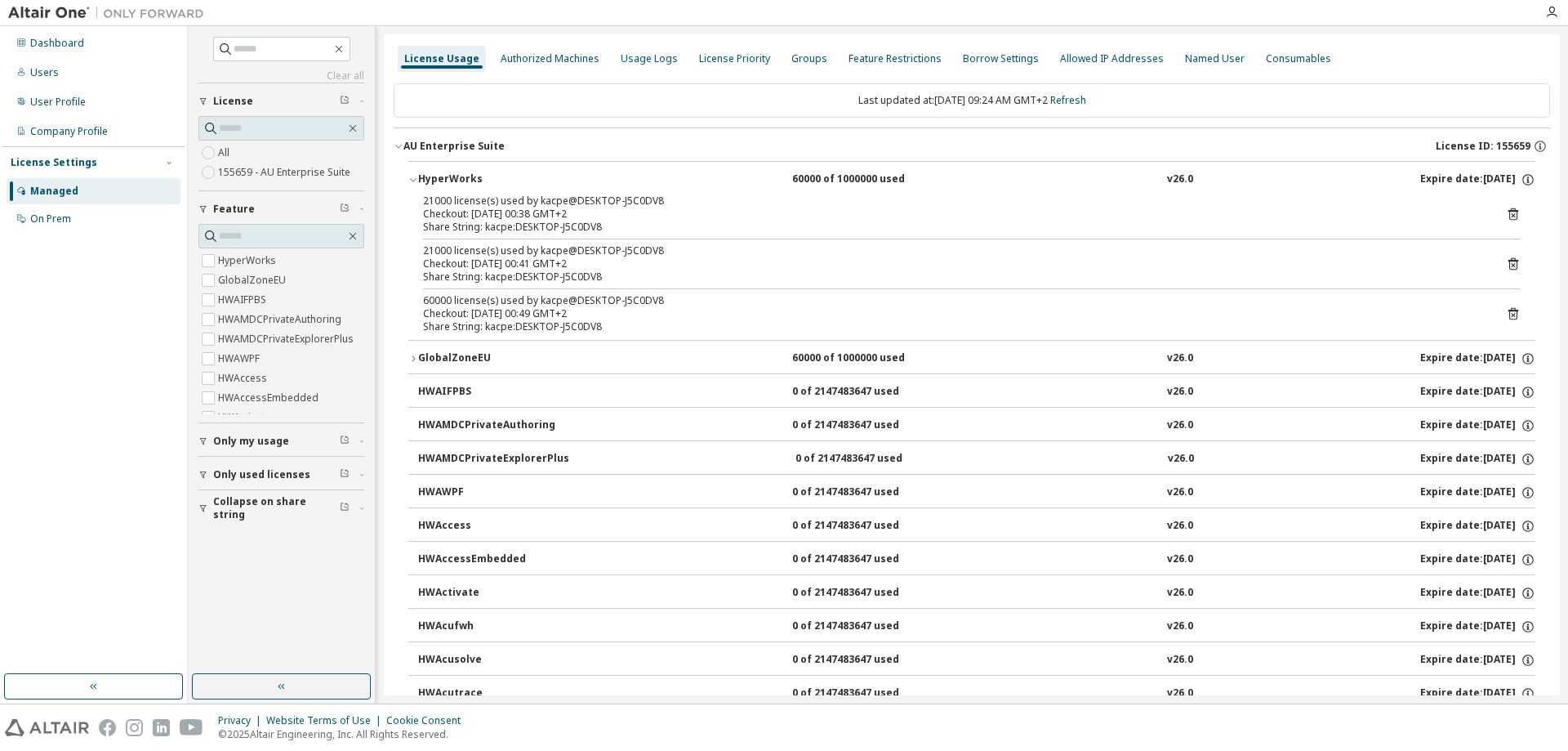
click at [415, 179] on icon "button" at bounding box center [413, 180] width 9 height 9
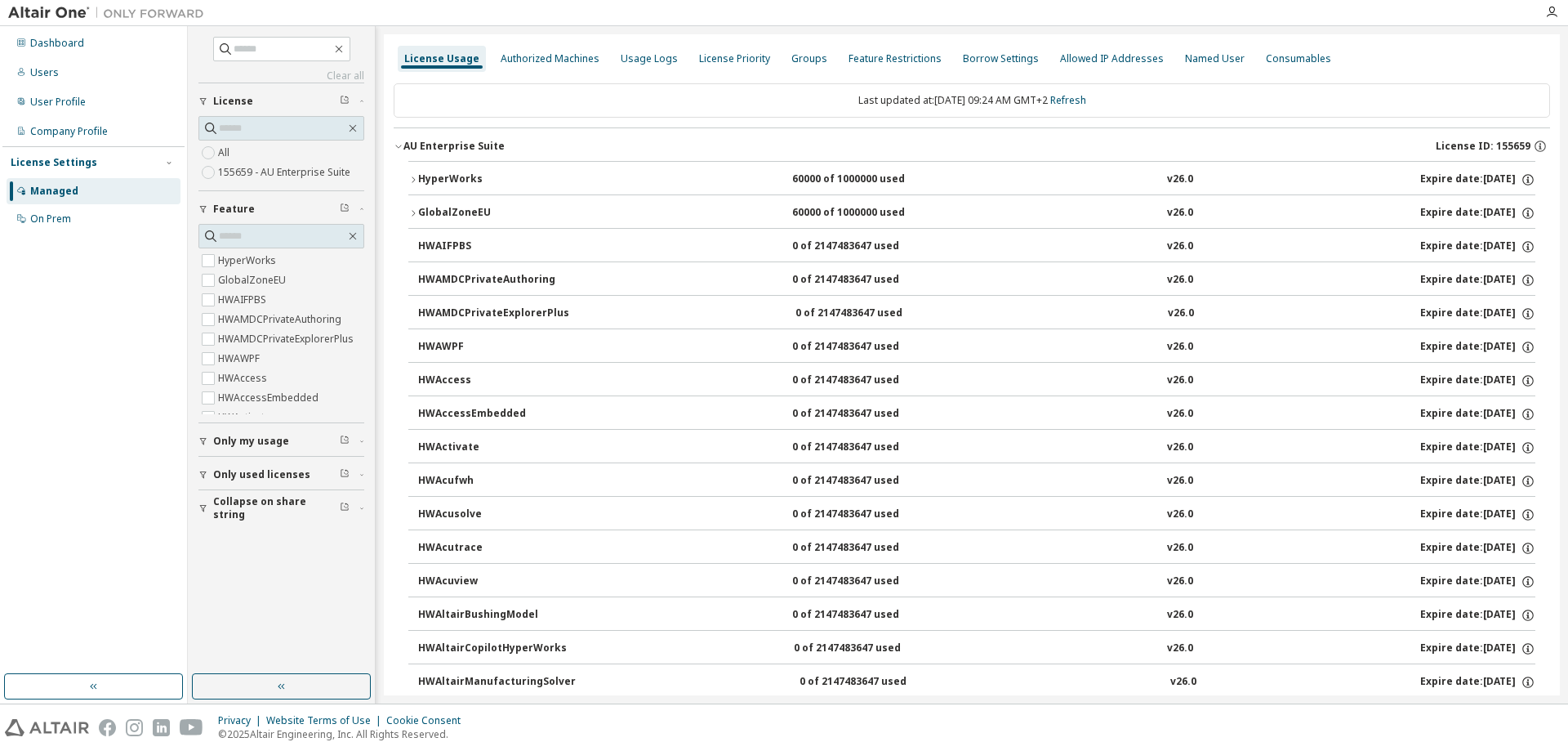
click at [238, 101] on span "License" at bounding box center [233, 102] width 40 height 13
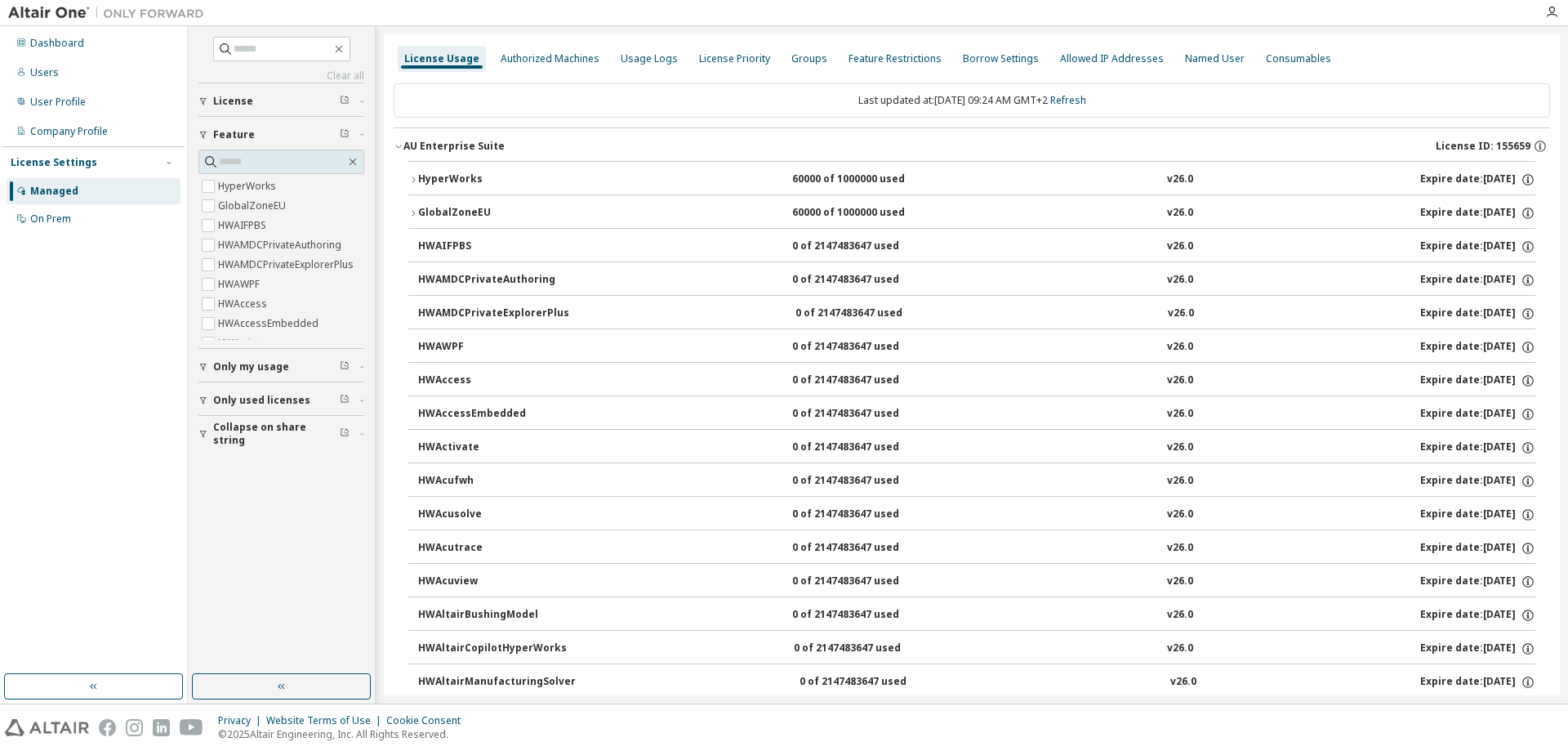
click at [240, 400] on span "Only used licenses" at bounding box center [261, 400] width 97 height 13
click at [41, 74] on div "Users" at bounding box center [44, 72] width 28 height 13
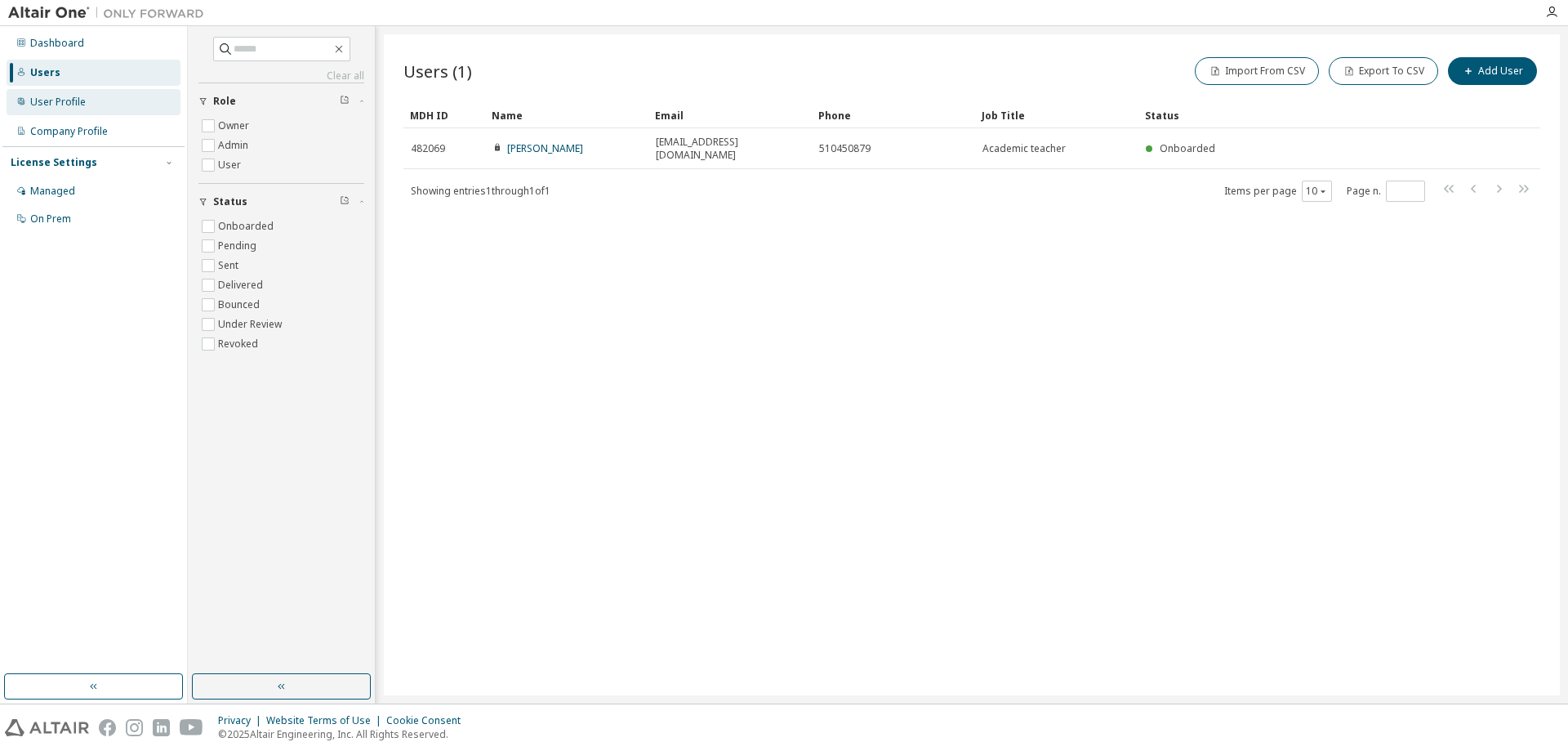
click at [60, 99] on div "User Profile" at bounding box center [57, 102] width 55 height 13
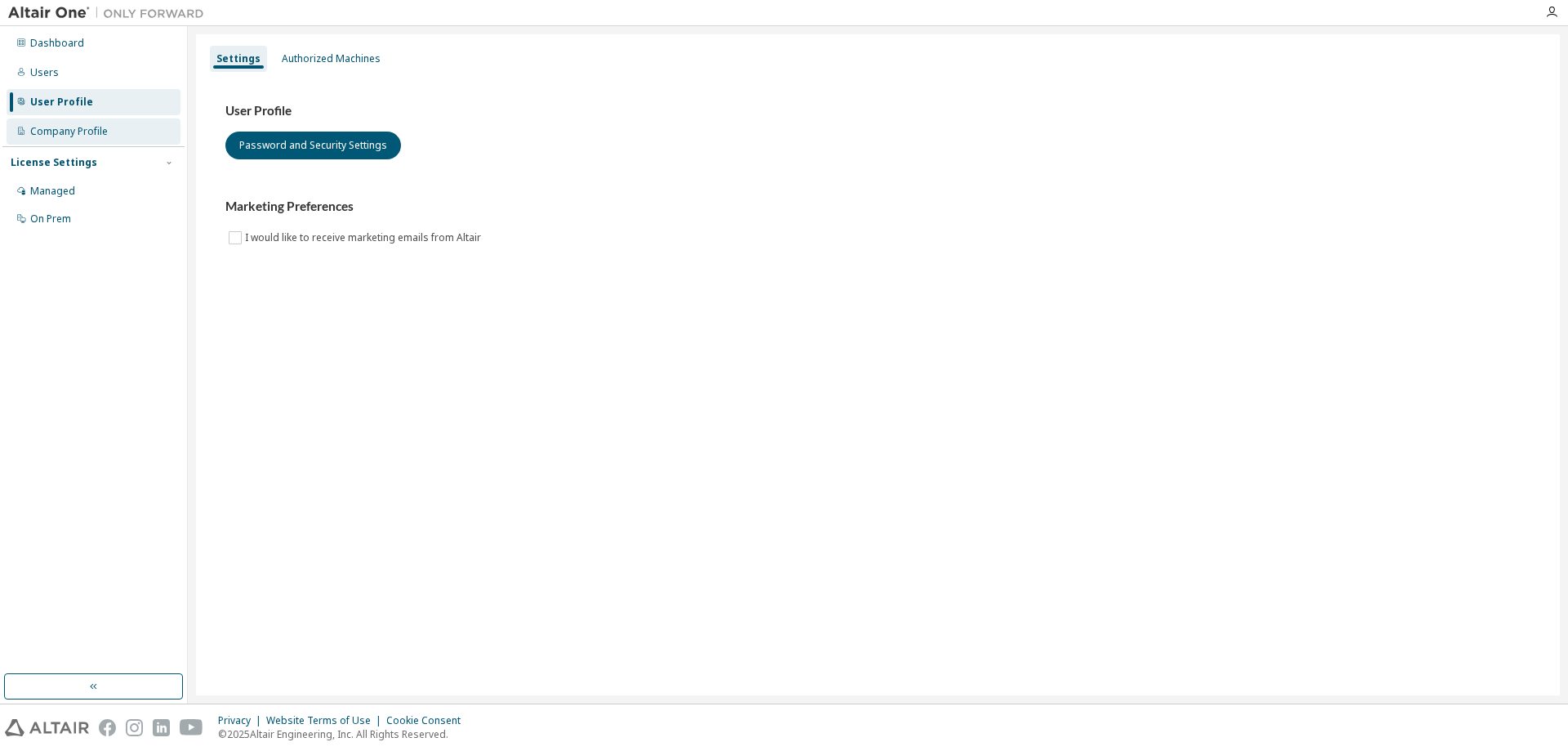
click at [69, 132] on div "Company Profile" at bounding box center [69, 132] width 78 height 13
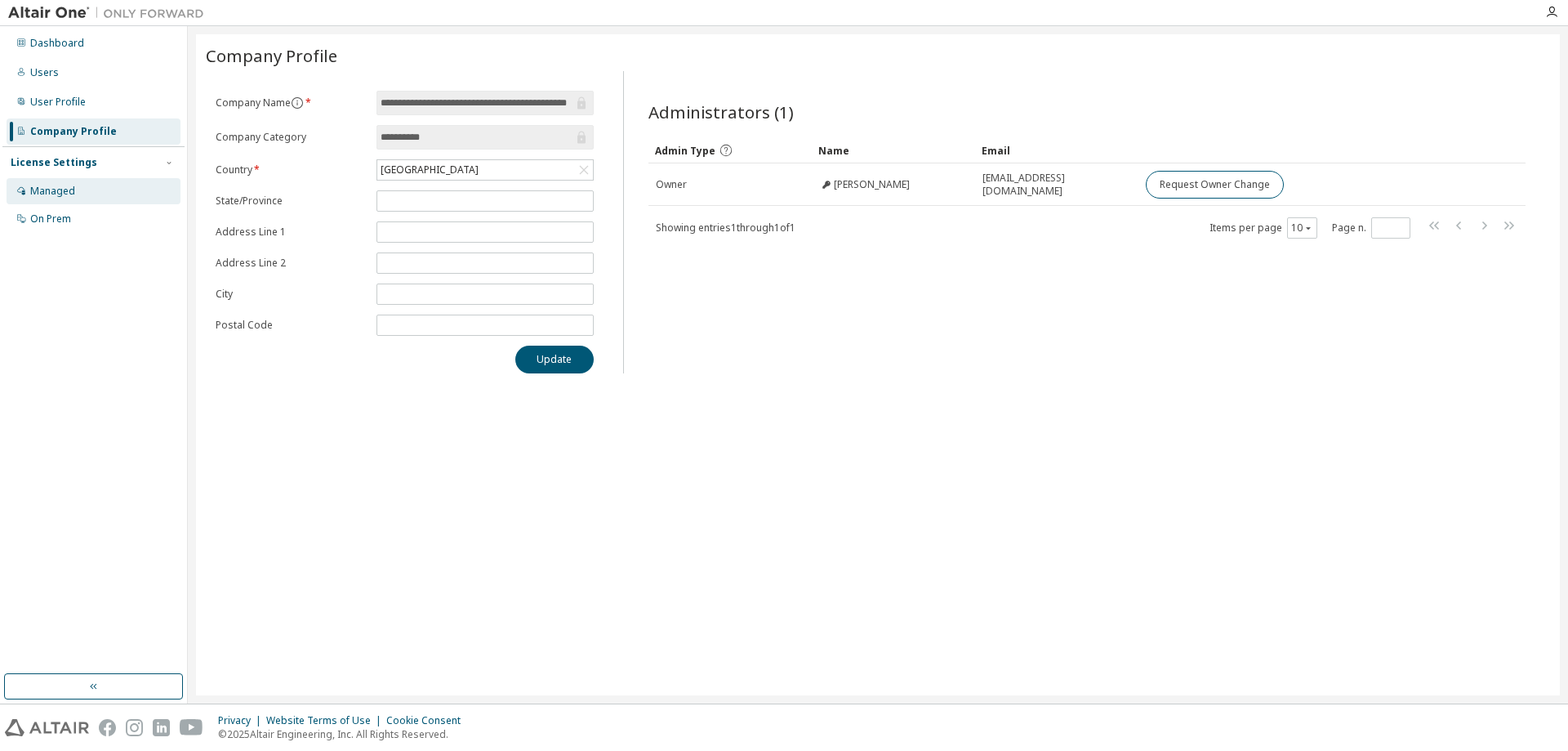
click at [46, 189] on div "Managed" at bounding box center [53, 191] width 45 height 13
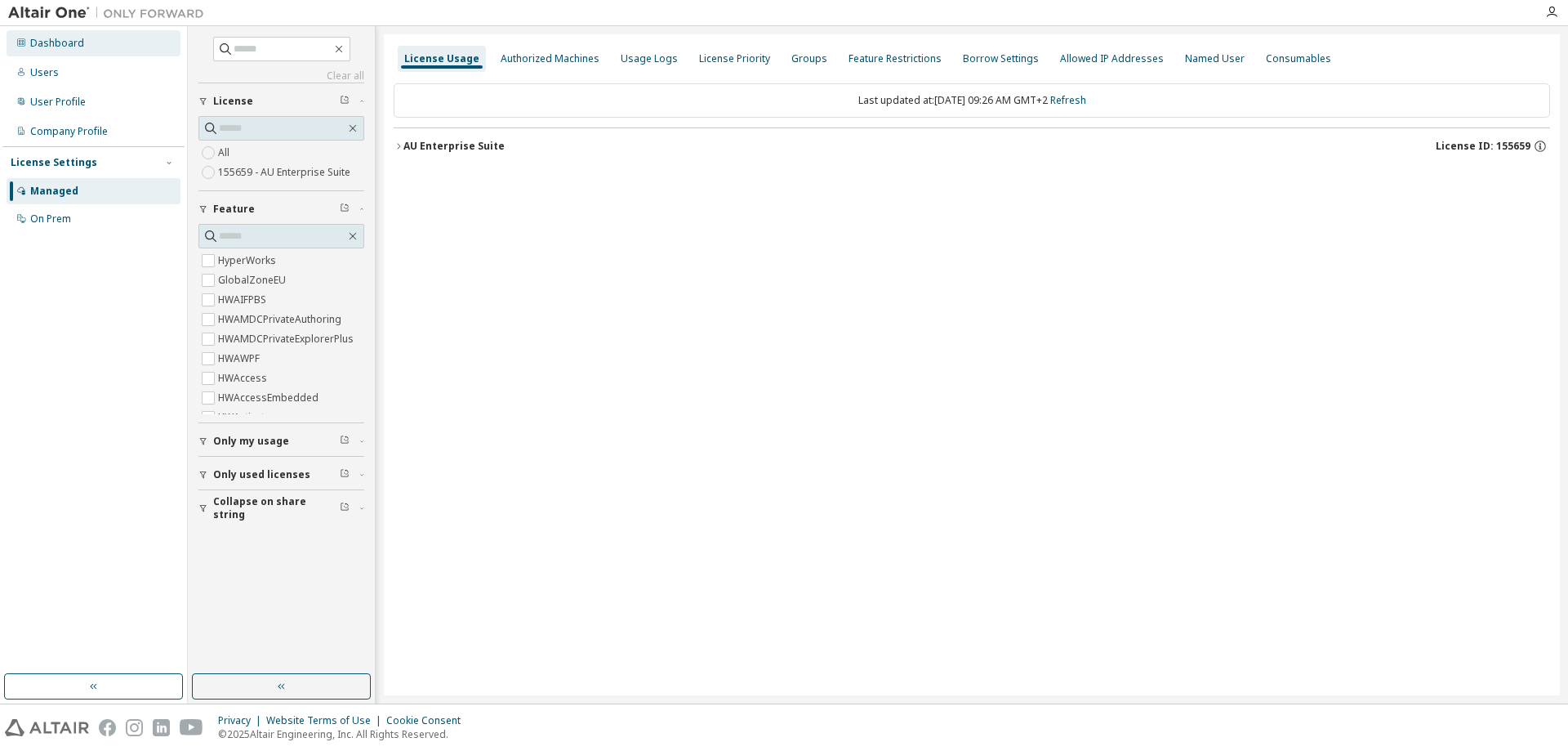
click at [67, 40] on div "Dashboard" at bounding box center [56, 43] width 54 height 13
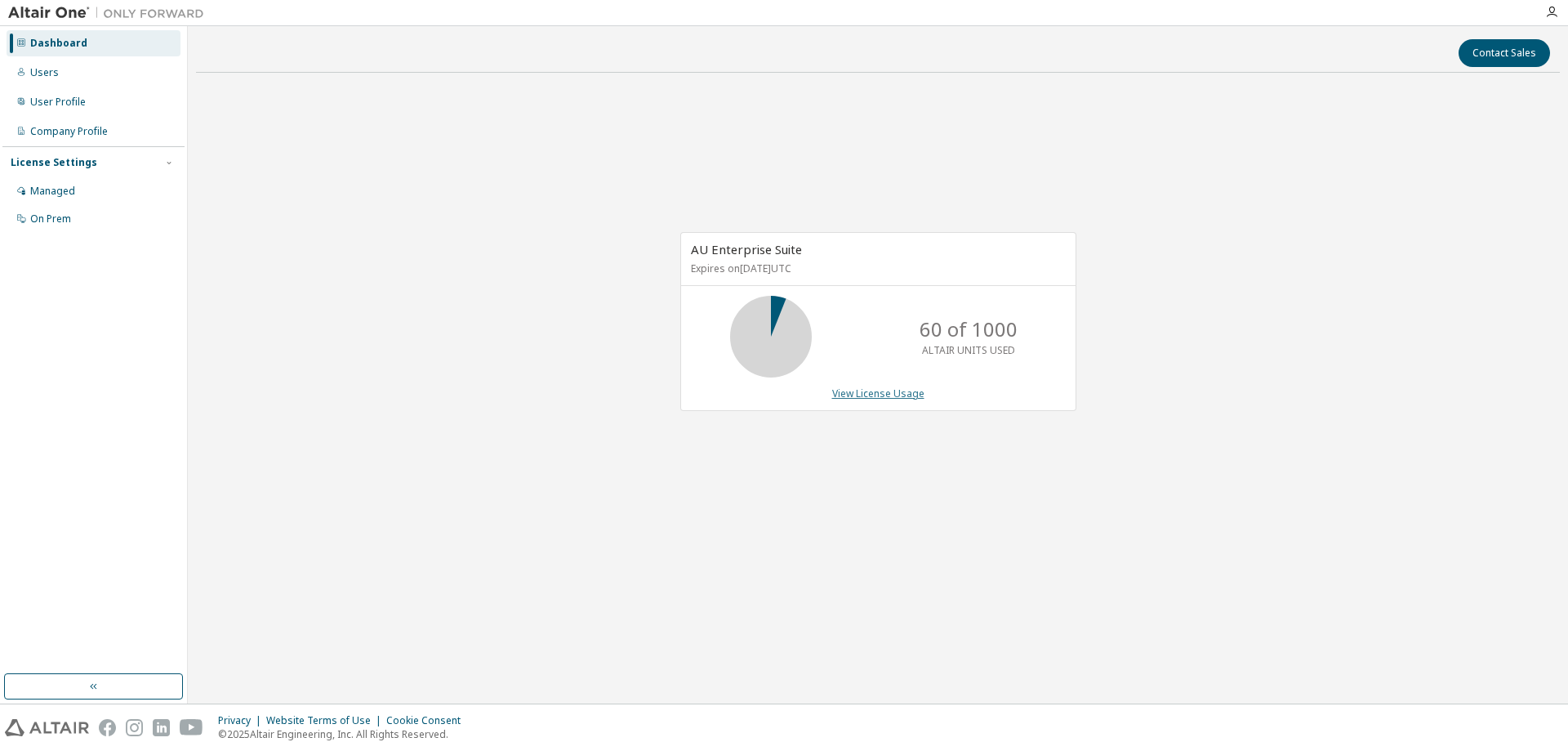
click at [856, 396] on link "View License Usage" at bounding box center [878, 393] width 92 height 14
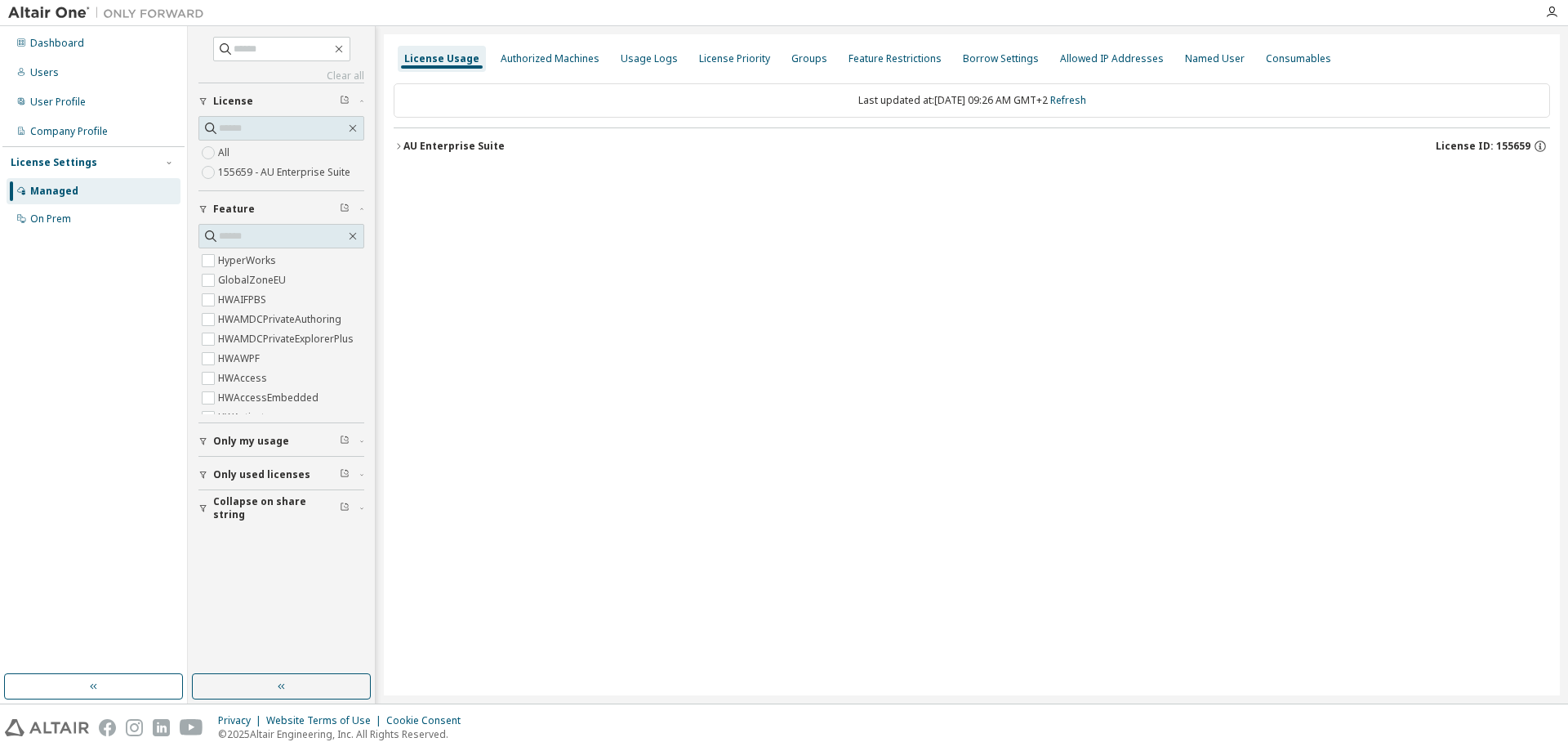
click at [402, 145] on icon "button" at bounding box center [399, 146] width 9 height 9
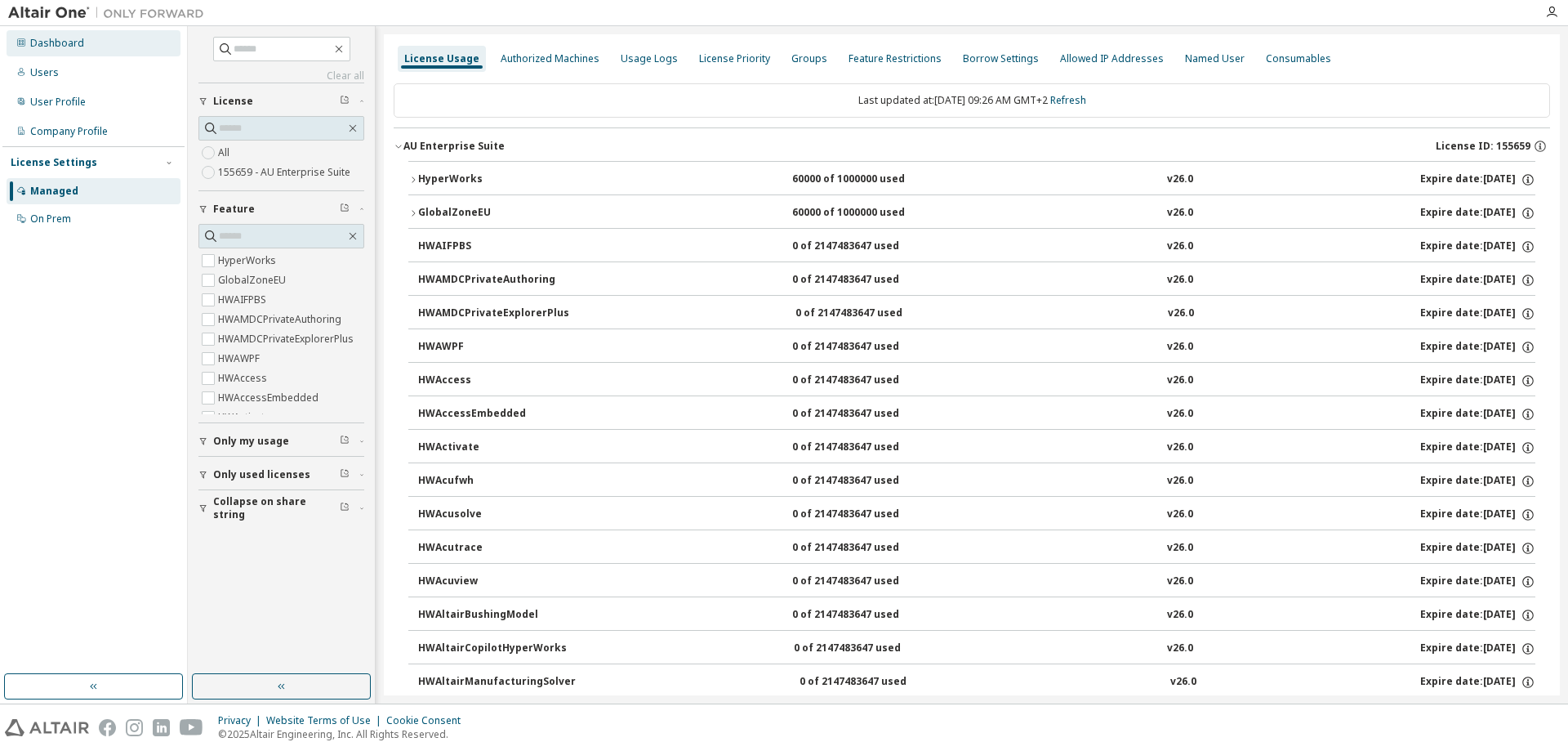
click at [52, 47] on div "Dashboard" at bounding box center [56, 43] width 54 height 13
